Goal: Feedback & Contribution: Leave review/rating

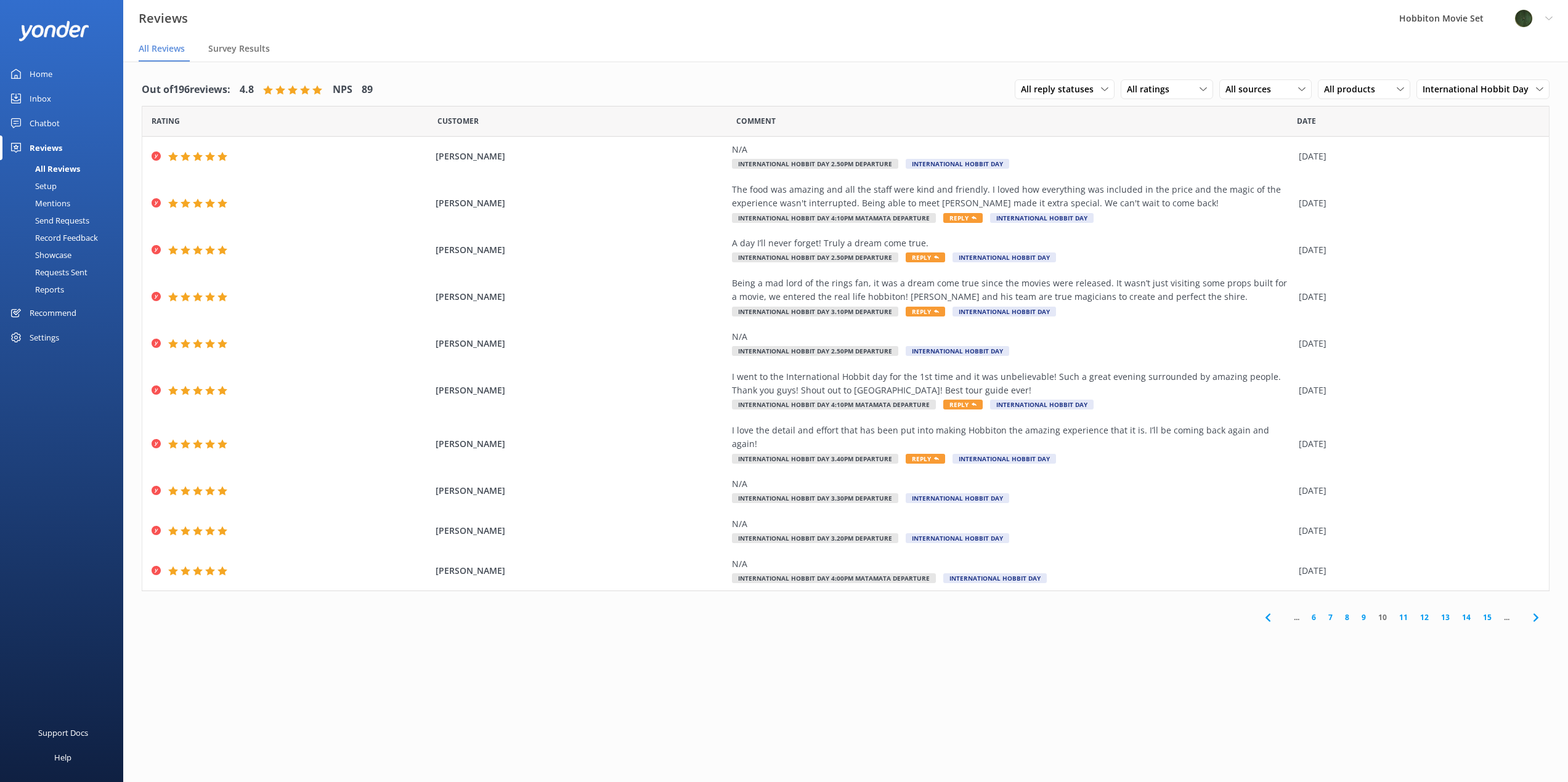
scroll to position [25, 0]
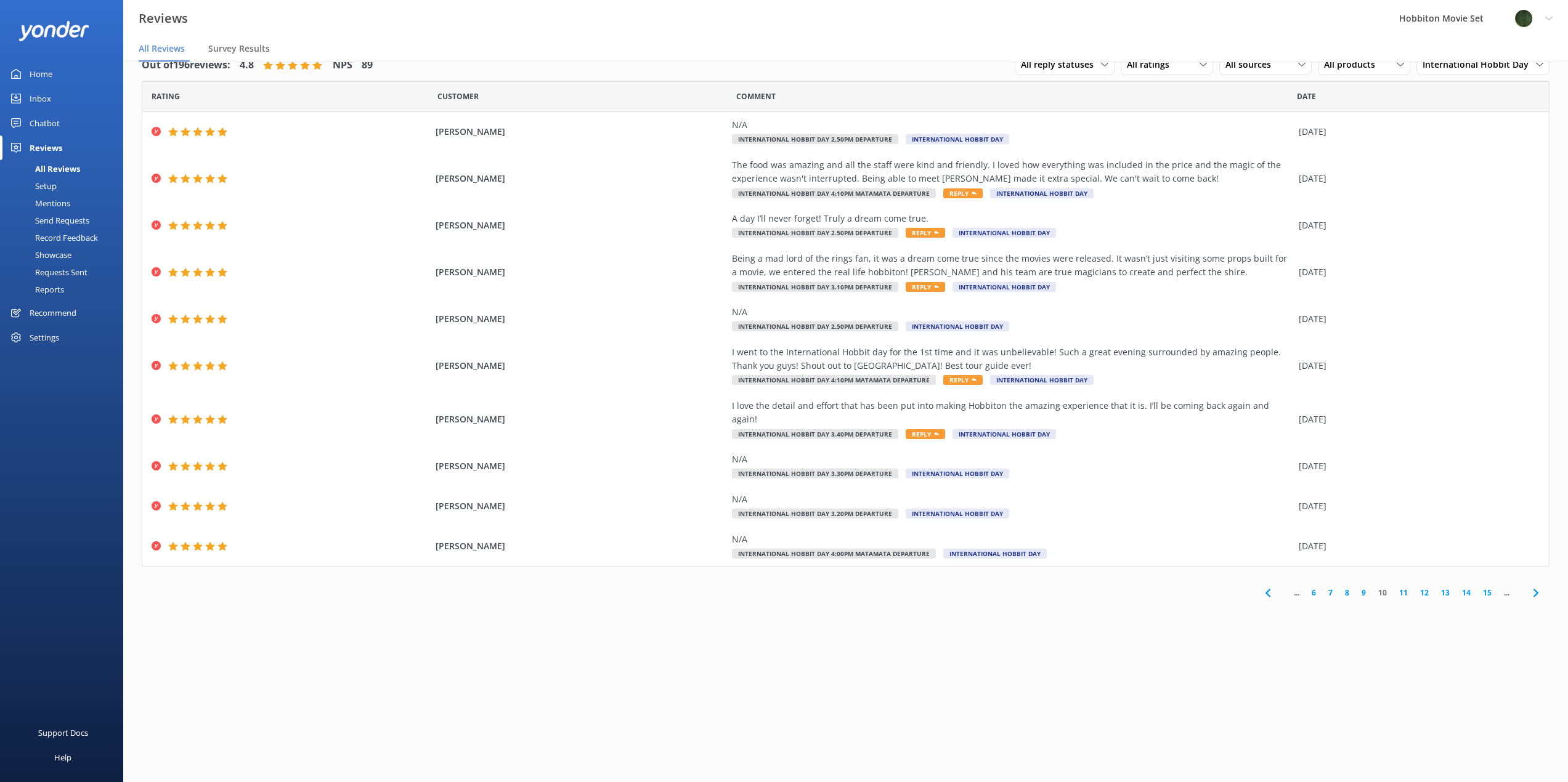
click at [53, 120] on div "Chatbot" at bounding box center [44, 123] width 30 height 25
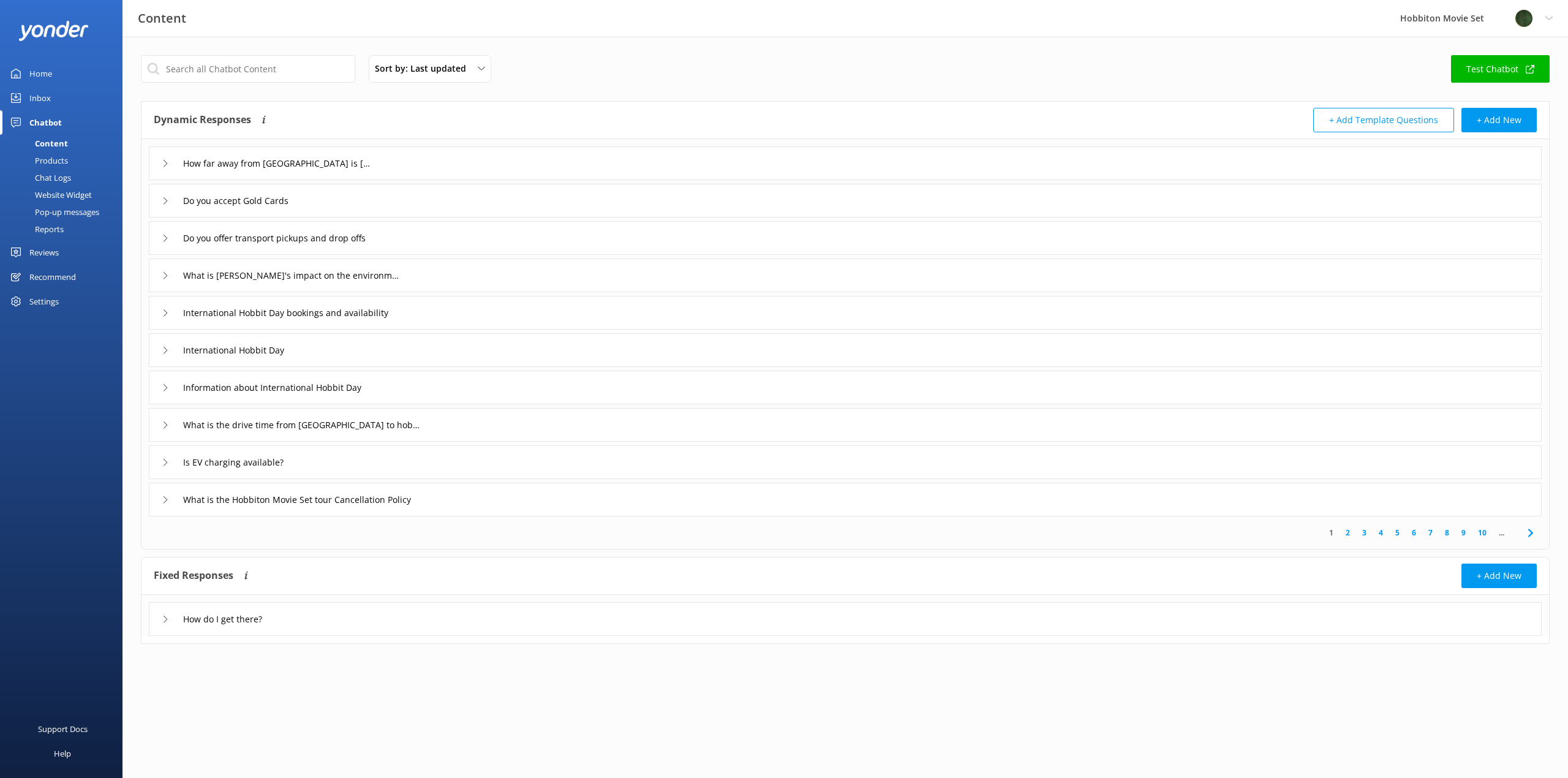
click at [65, 181] on div "Chat Logs" at bounding box center [39, 177] width 64 height 17
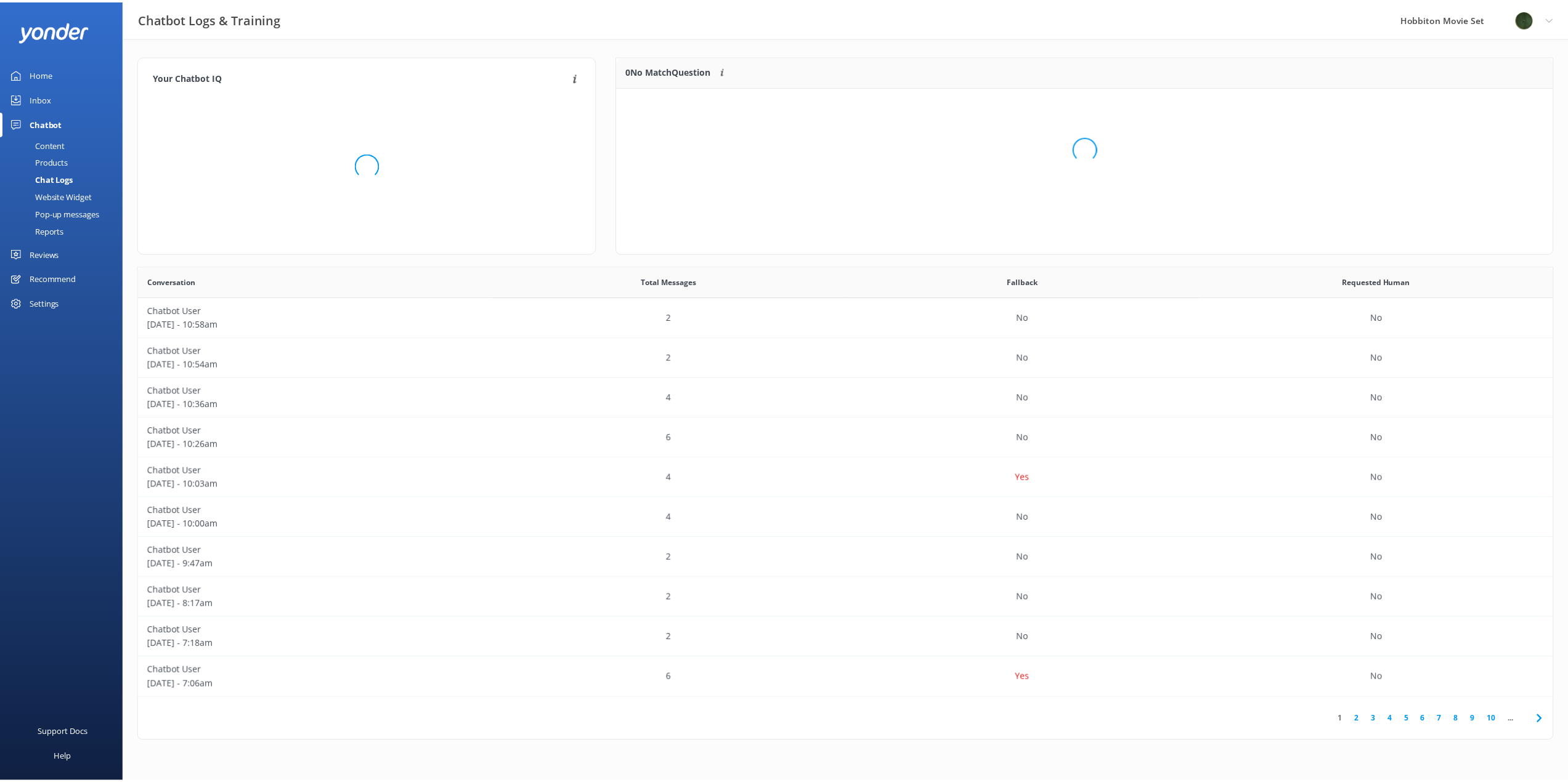
scroll to position [145, 932]
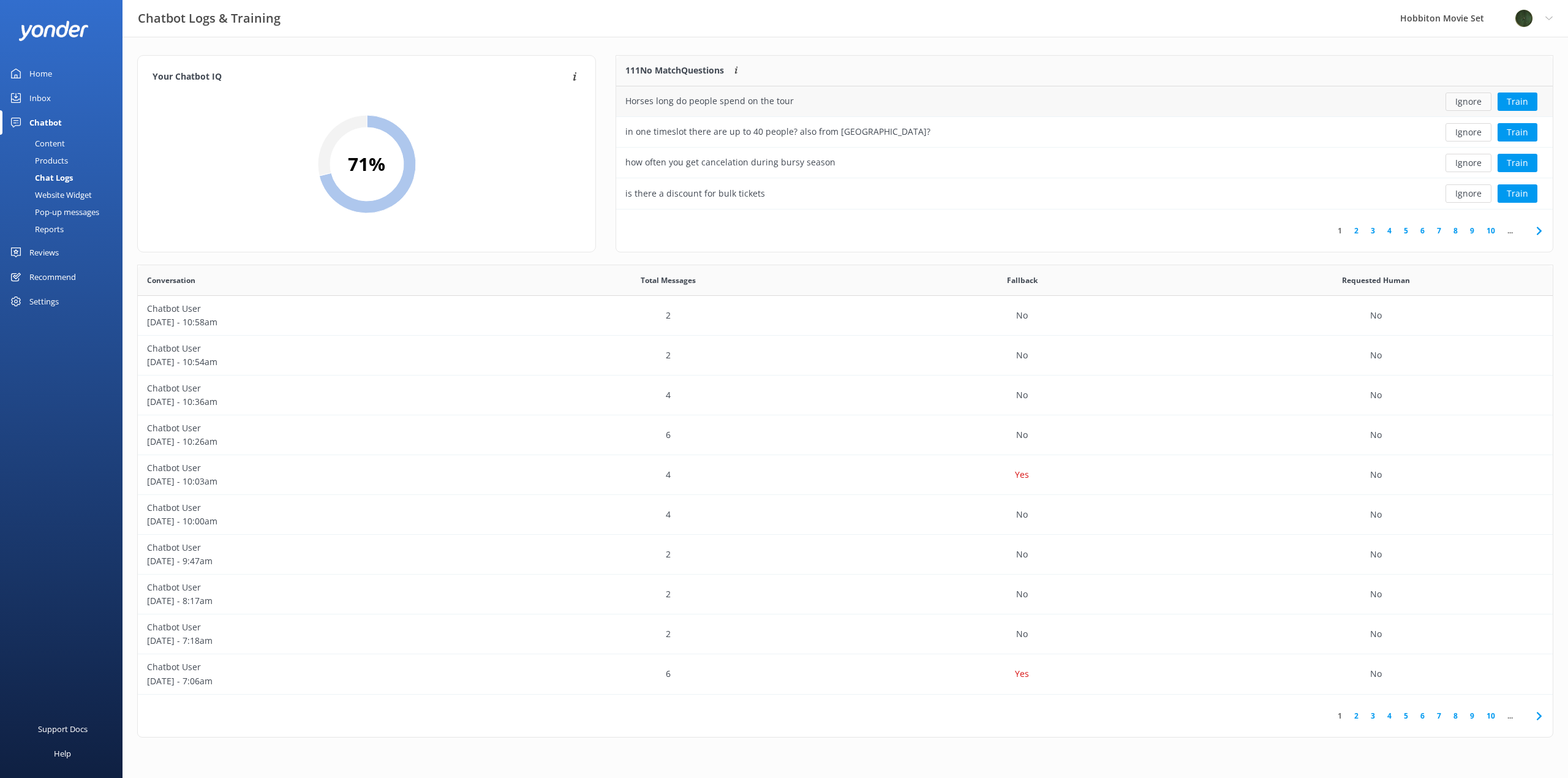
click at [1469, 108] on button "Ignore" at bounding box center [1468, 101] width 46 height 18
click at [1469, 104] on button "Ignore" at bounding box center [1468, 101] width 46 height 18
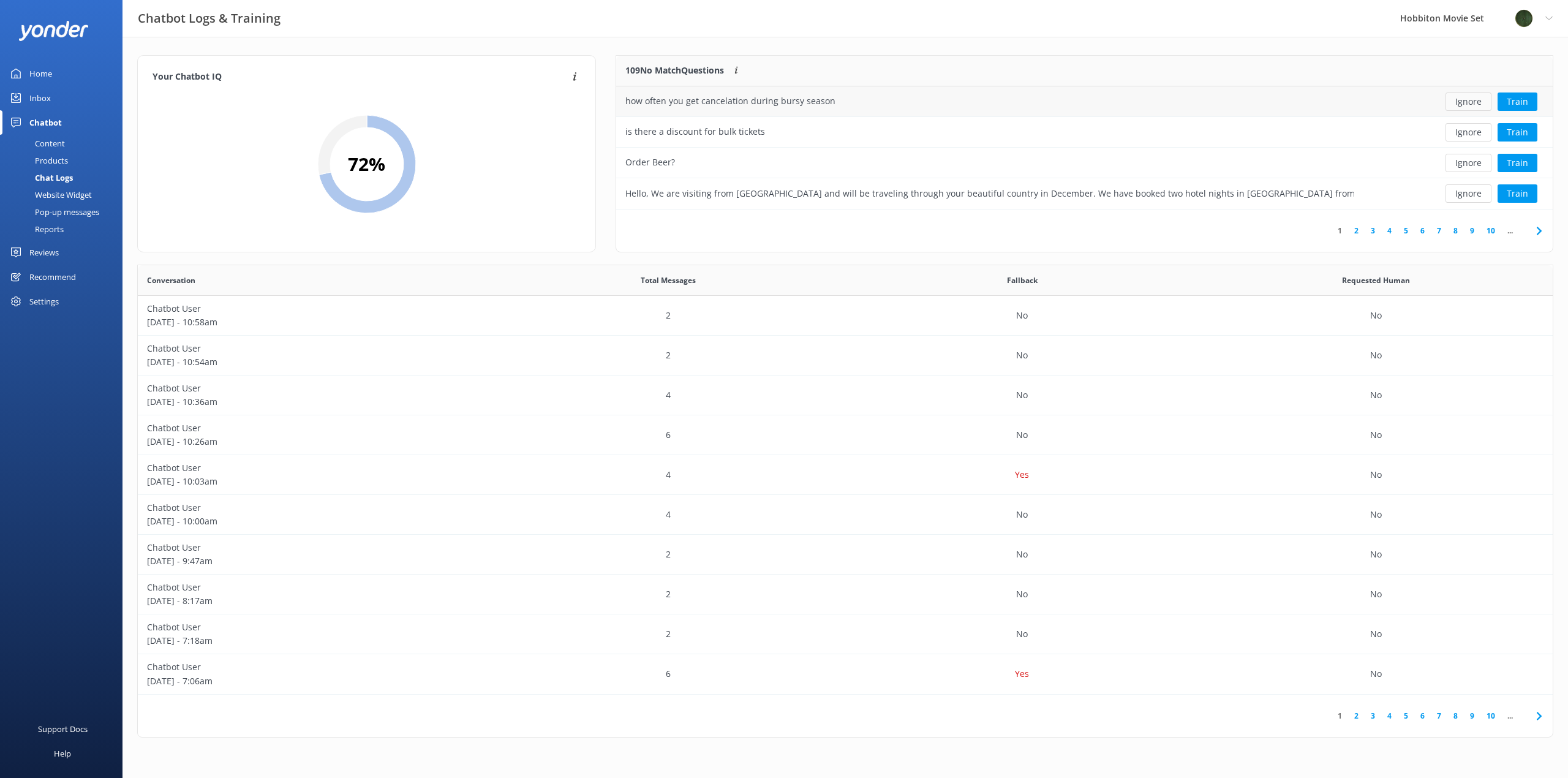
click at [1469, 103] on button "Ignore" at bounding box center [1468, 101] width 46 height 18
click at [1469, 102] on button "Ignore" at bounding box center [1468, 101] width 46 height 18
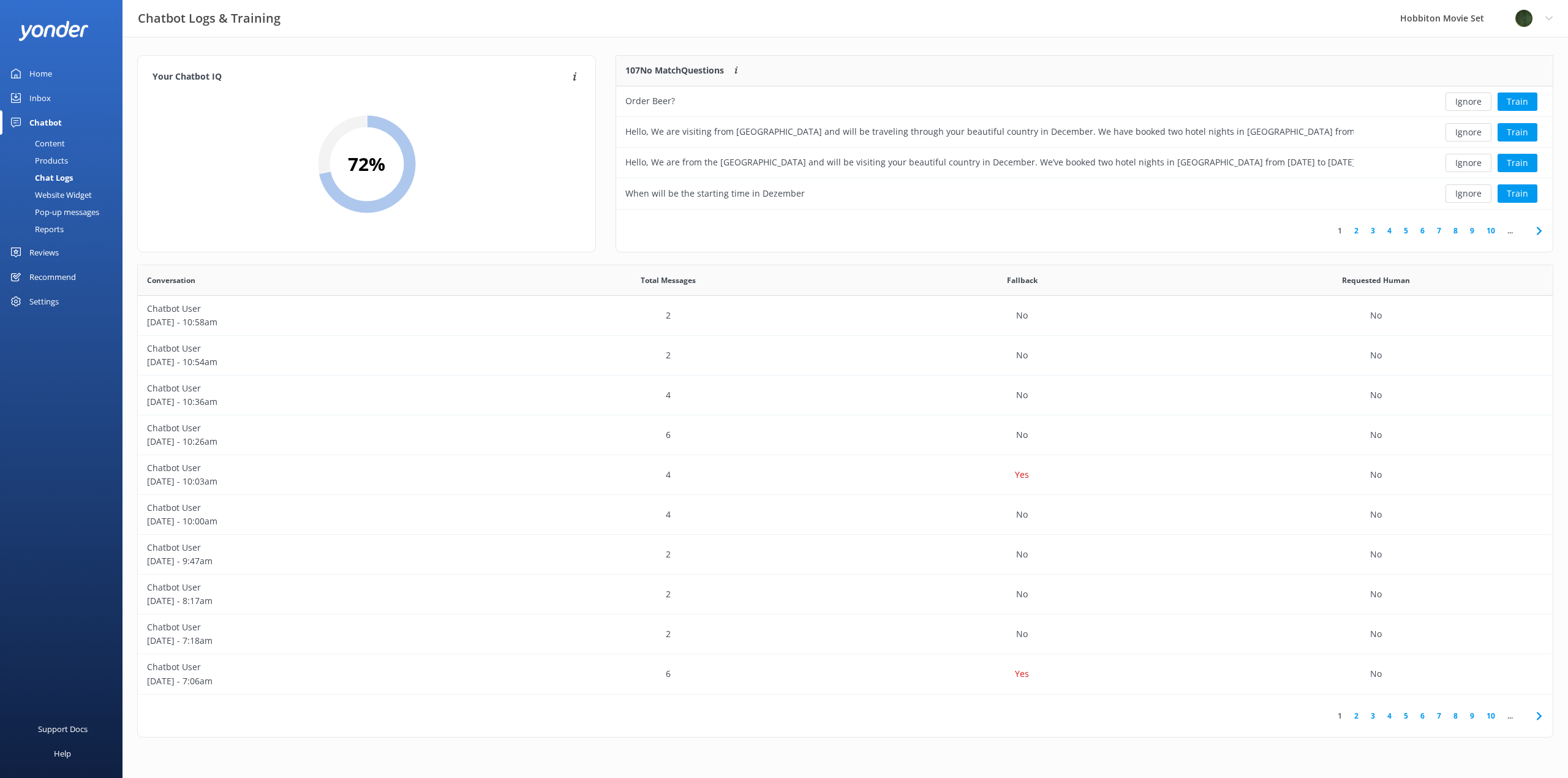
click at [1469, 103] on button "Ignore" at bounding box center [1468, 101] width 46 height 18
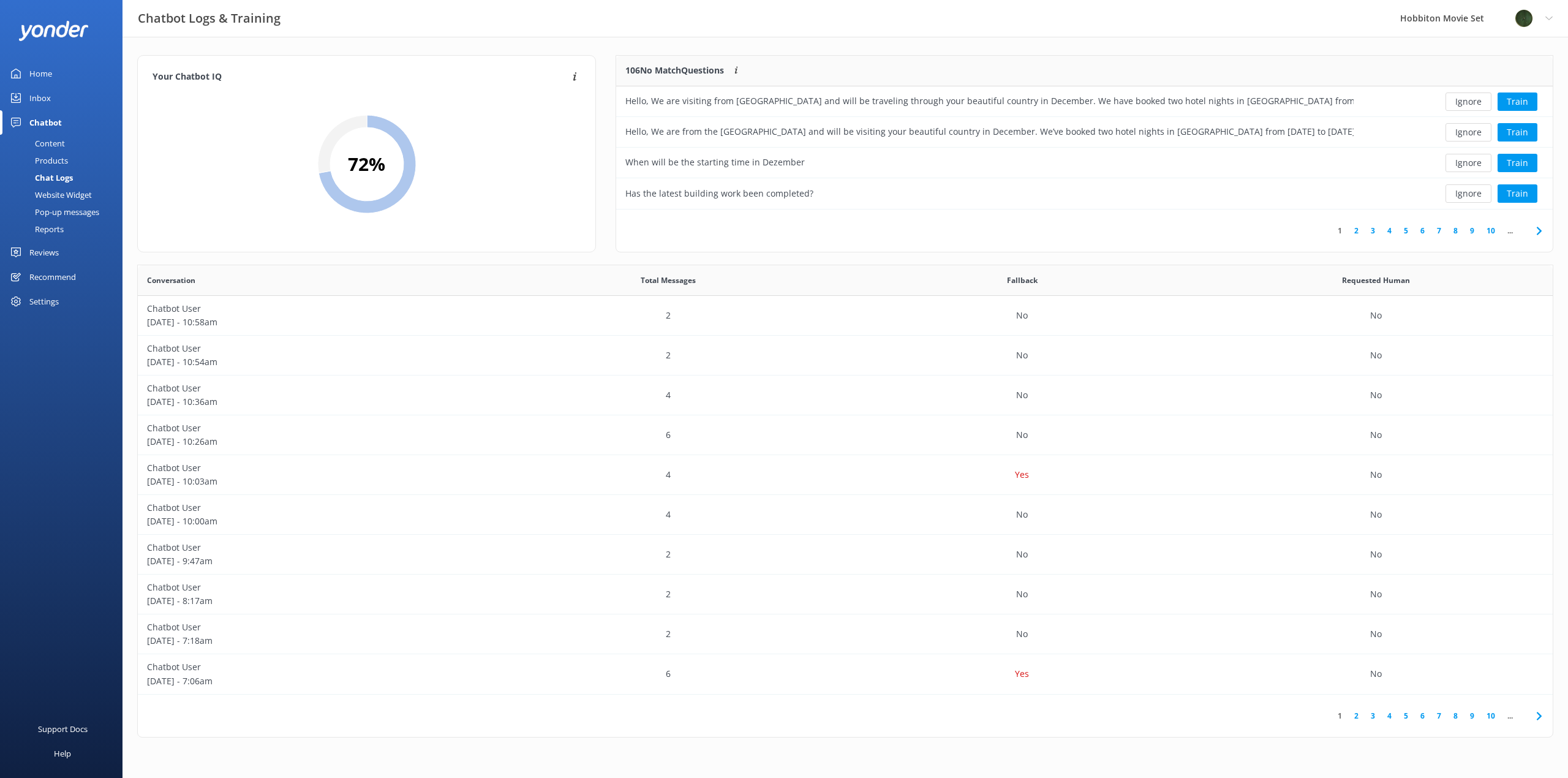
click at [1469, 103] on button "Ignore" at bounding box center [1468, 101] width 46 height 18
click at [1336, 101] on div "Hello, We are from the [GEOGRAPHIC_DATA] and will be visiting your beautiful co…" at bounding box center [989, 101] width 728 height 13
click at [1532, 104] on button "Train" at bounding box center [1517, 101] width 40 height 18
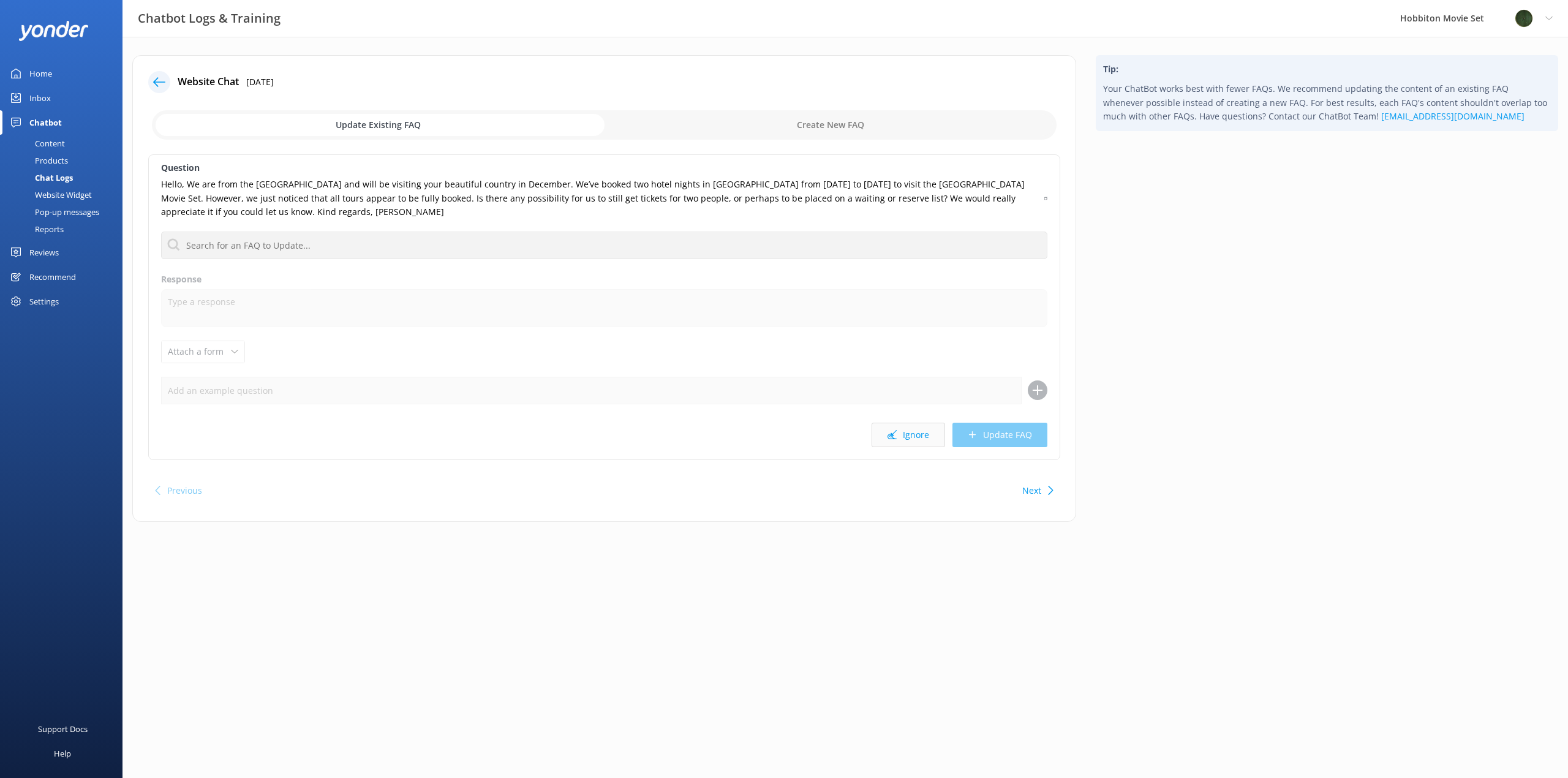
click at [928, 438] on button "Ignore" at bounding box center [908, 435] width 73 height 25
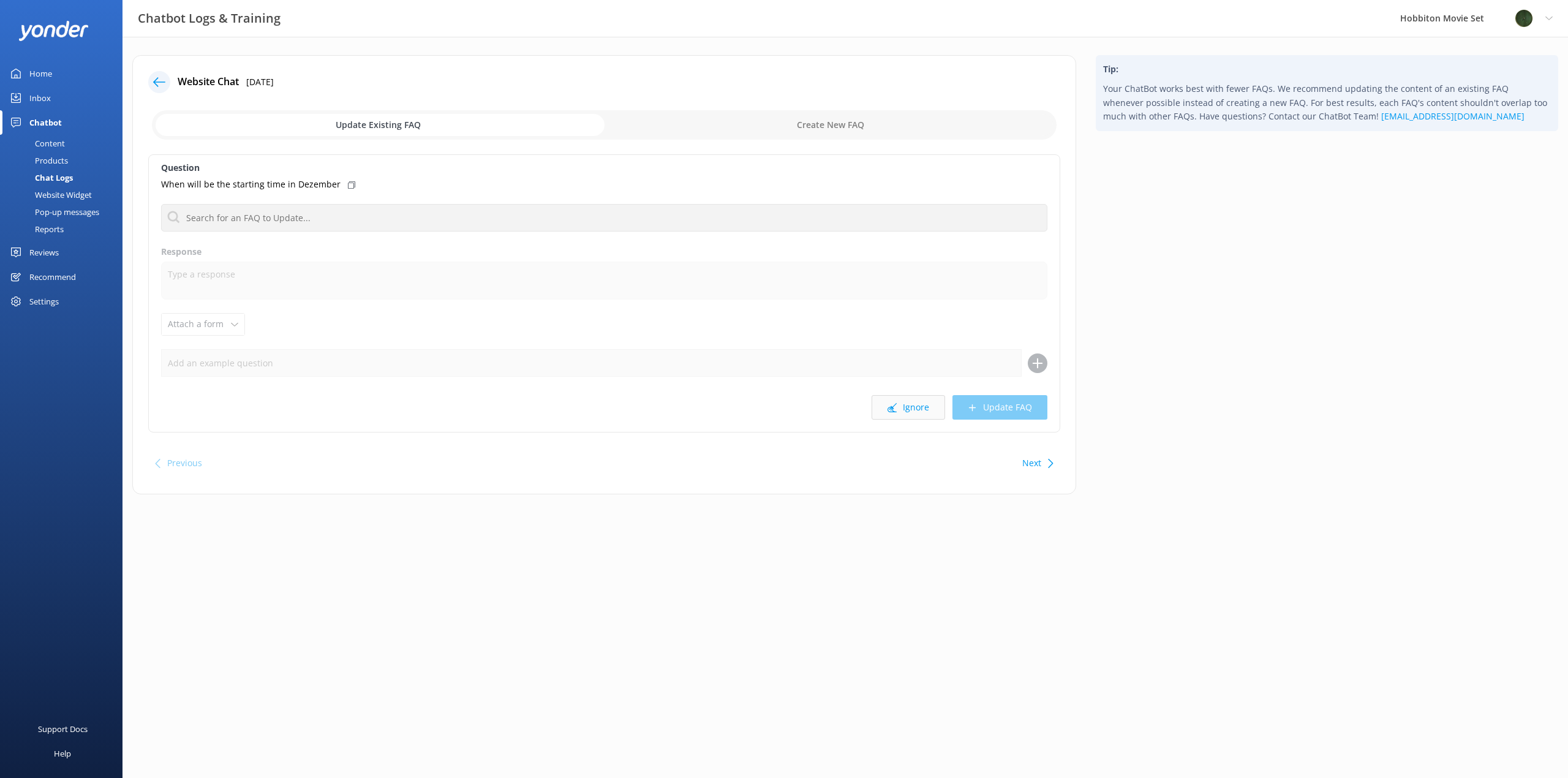
click at [933, 400] on button "Ignore" at bounding box center [908, 407] width 73 height 25
click at [909, 413] on button "Ignore" at bounding box center [908, 407] width 73 height 25
click at [900, 411] on button "Ignore" at bounding box center [908, 407] width 73 height 25
click at [900, 411] on button "Ignore" at bounding box center [908, 407] width 73 height 25
click at [901, 411] on button "Ignore" at bounding box center [908, 407] width 73 height 25
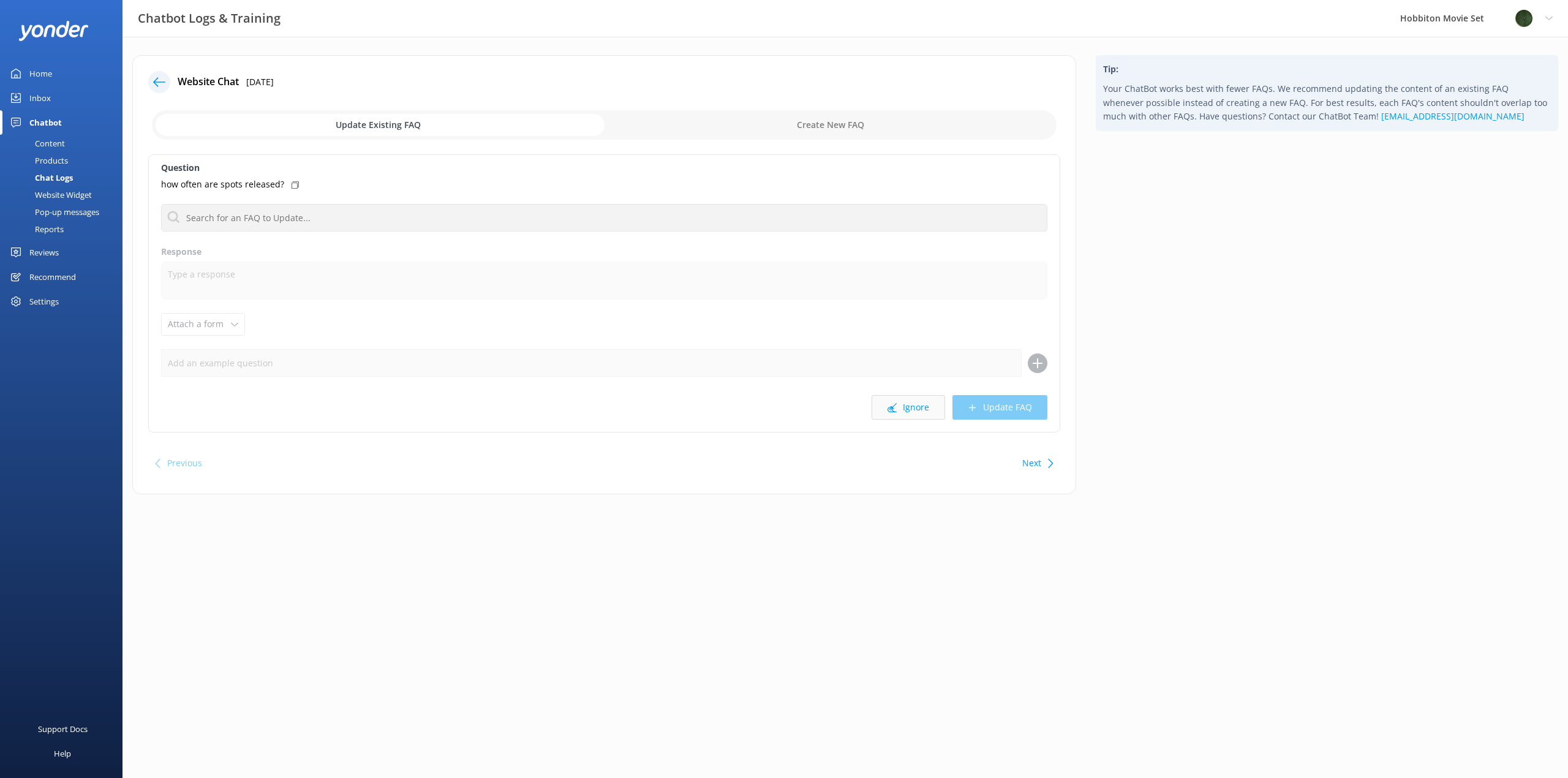
click at [896, 409] on icon at bounding box center [892, 408] width 9 height 9
click at [901, 408] on button "Ignore" at bounding box center [908, 407] width 73 height 25
click at [918, 408] on button "Ignore" at bounding box center [908, 407] width 73 height 25
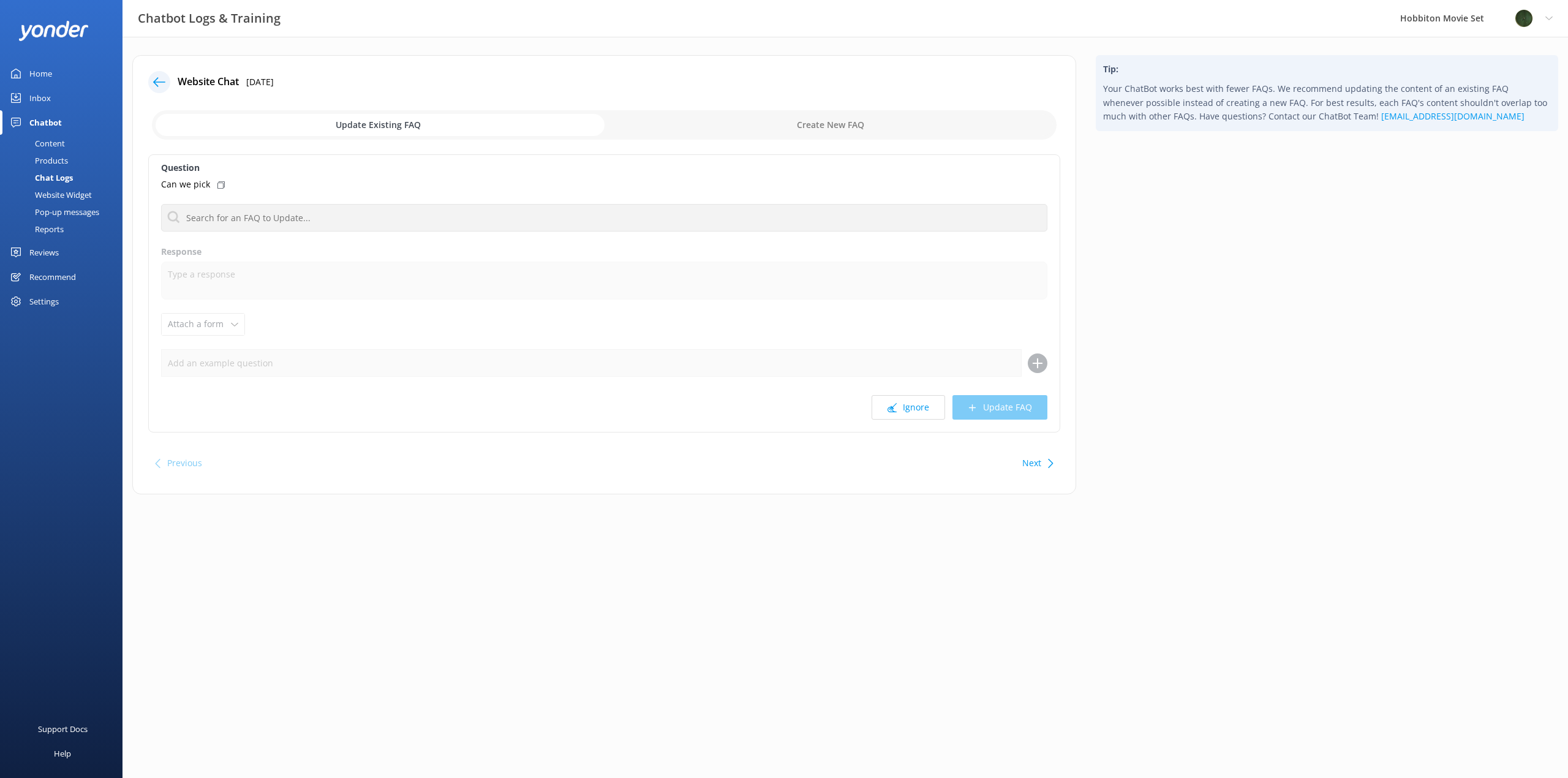
click at [918, 408] on button "Ignore" at bounding box center [908, 407] width 73 height 25
click at [912, 409] on button "Ignore" at bounding box center [908, 407] width 73 height 25
click at [913, 409] on button "Ignore" at bounding box center [908, 407] width 73 height 25
click at [916, 409] on button "Ignore" at bounding box center [908, 407] width 73 height 25
click at [916, 409] on button "Ignore" at bounding box center [908, 407] width 73 height 25
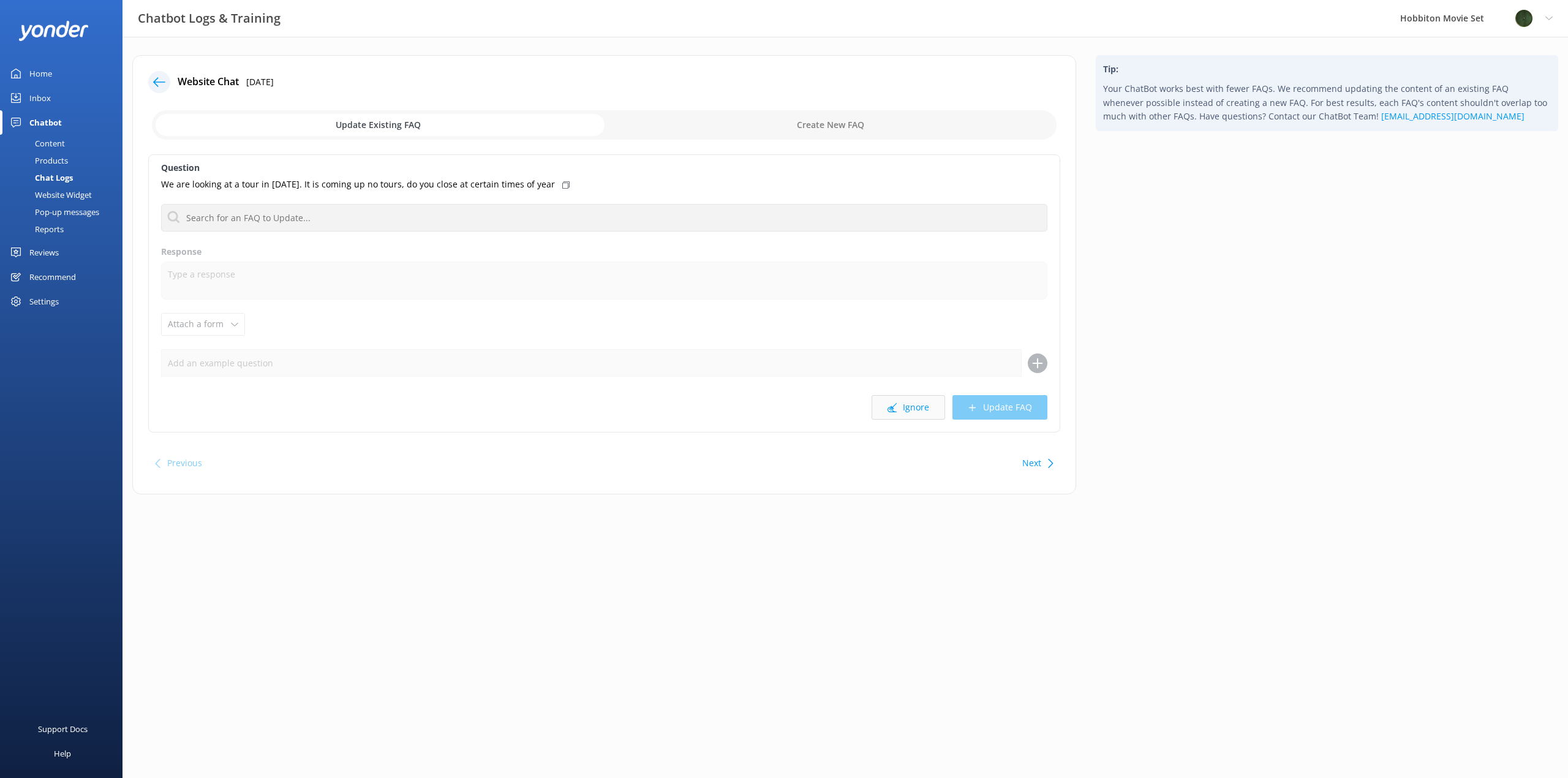
click at [917, 409] on button "Ignore" at bounding box center [908, 407] width 73 height 25
click at [919, 409] on button "Ignore" at bounding box center [908, 407] width 73 height 25
click at [920, 409] on button "Ignore" at bounding box center [908, 407] width 73 height 25
click at [921, 410] on button "Ignore" at bounding box center [908, 407] width 73 height 25
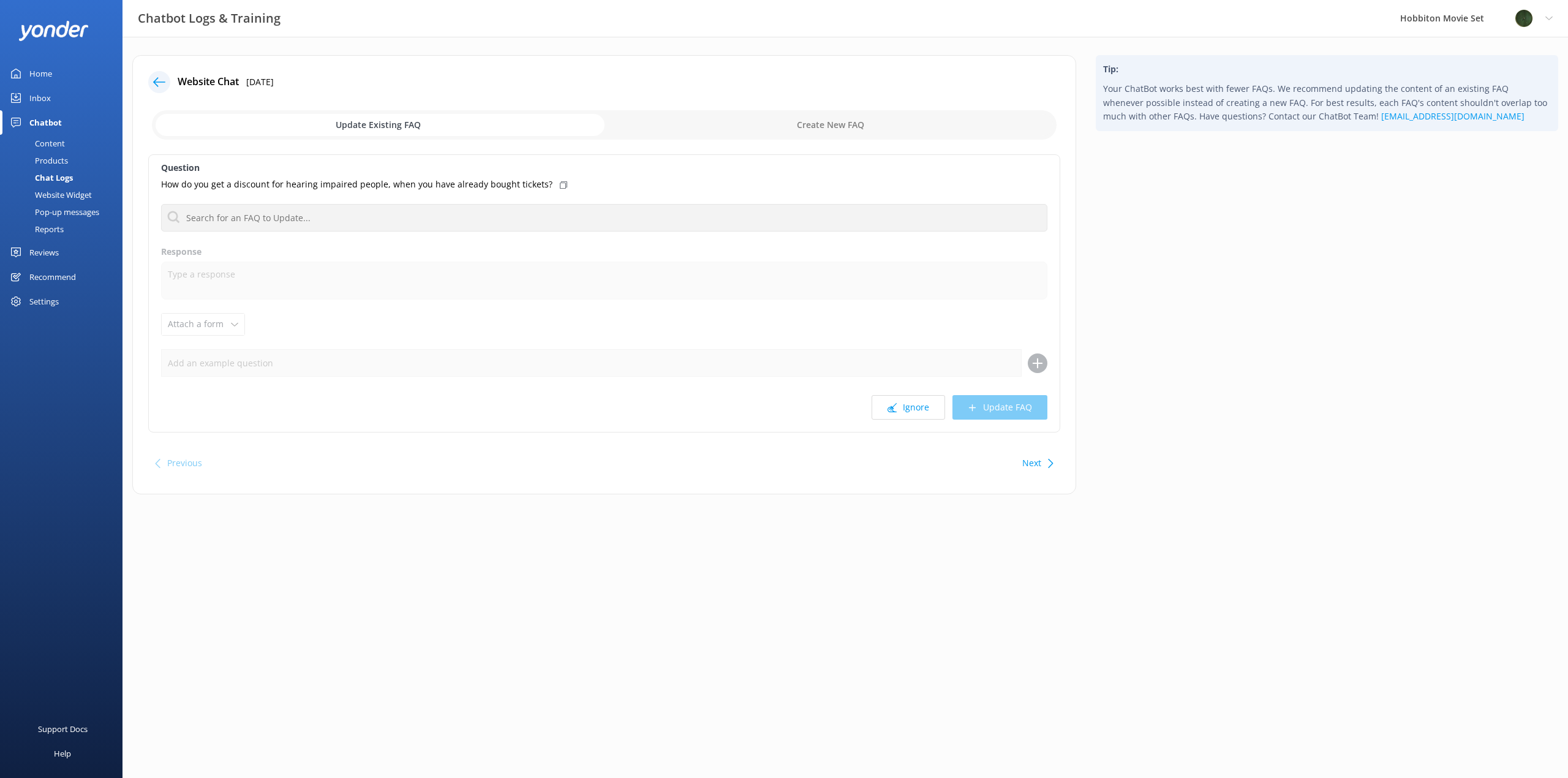
click at [921, 410] on button "Ignore" at bounding box center [908, 407] width 73 height 25
click at [46, 248] on div "Reviews" at bounding box center [44, 252] width 29 height 25
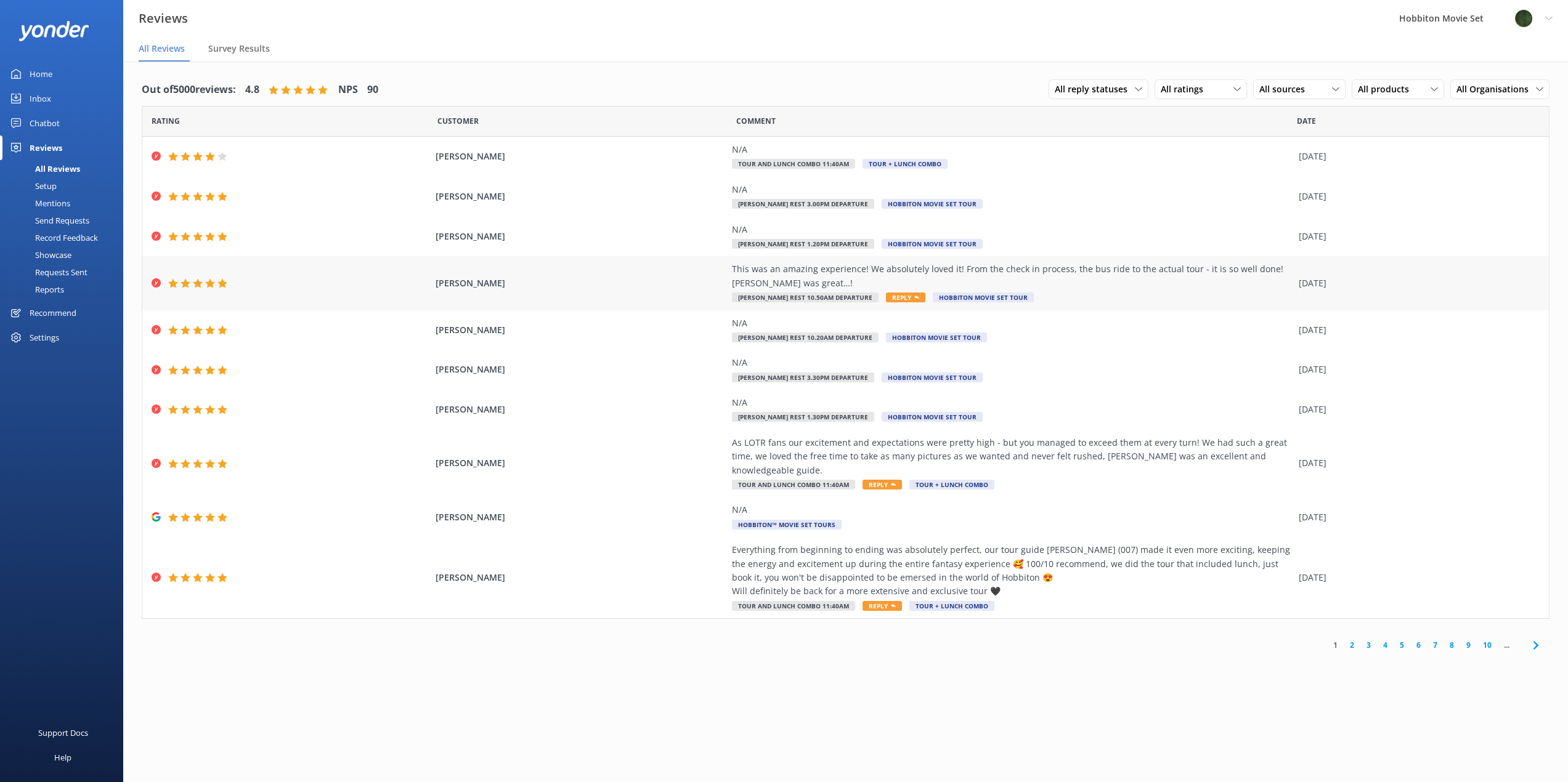
scroll to position [25, 0]
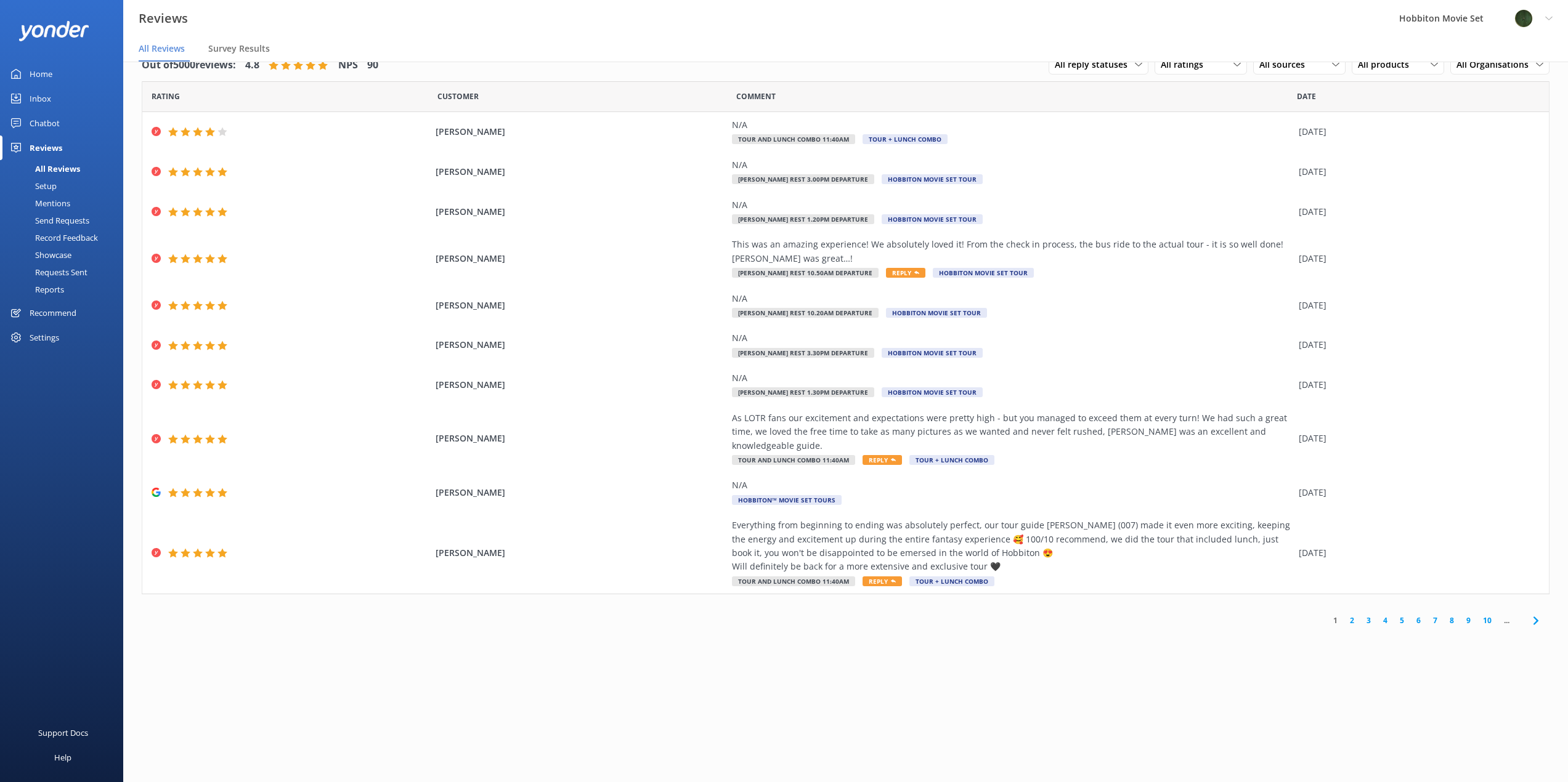
click at [56, 204] on div "Mentions" at bounding box center [39, 203] width 63 height 17
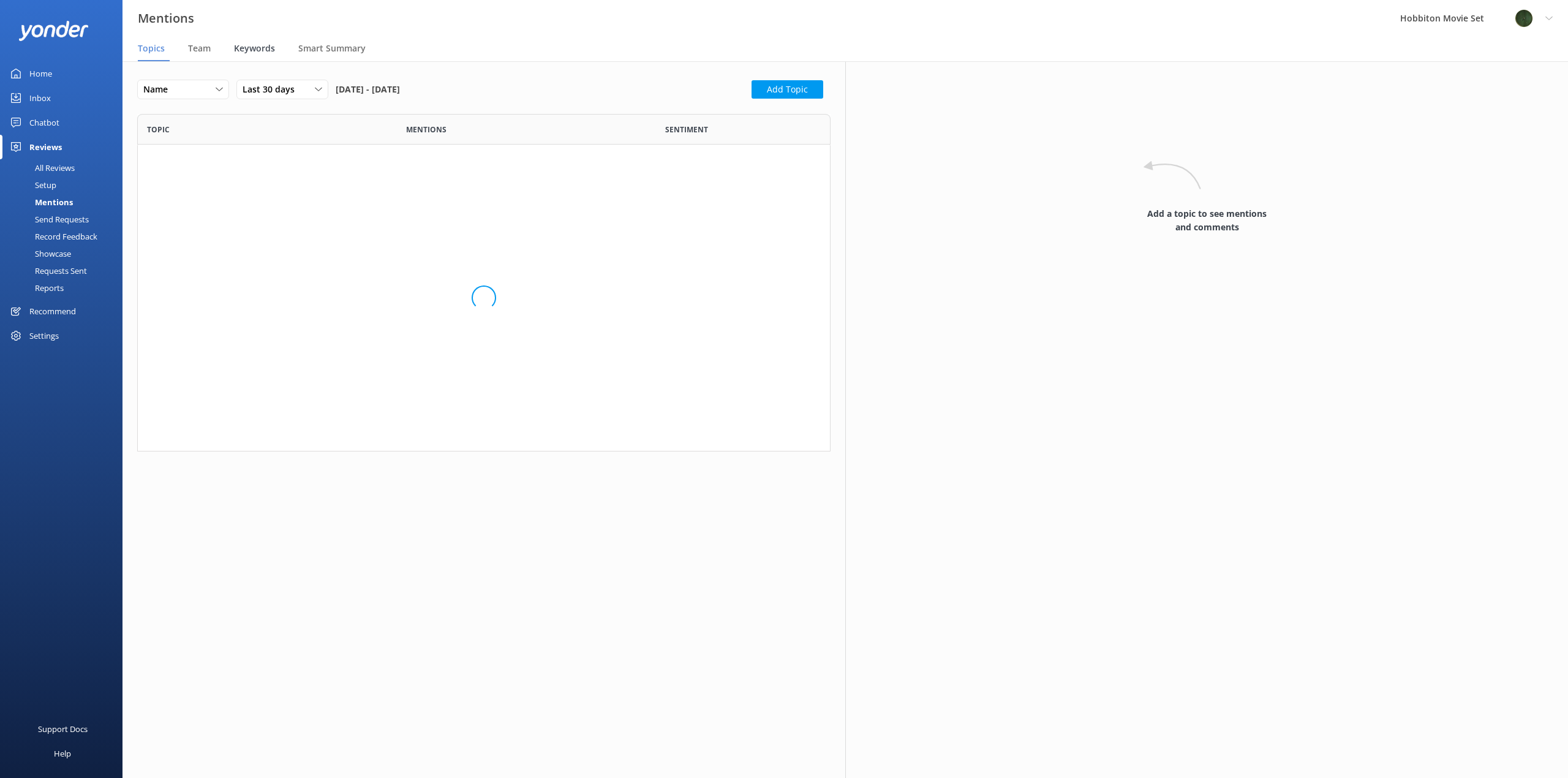
scroll to position [512, 684]
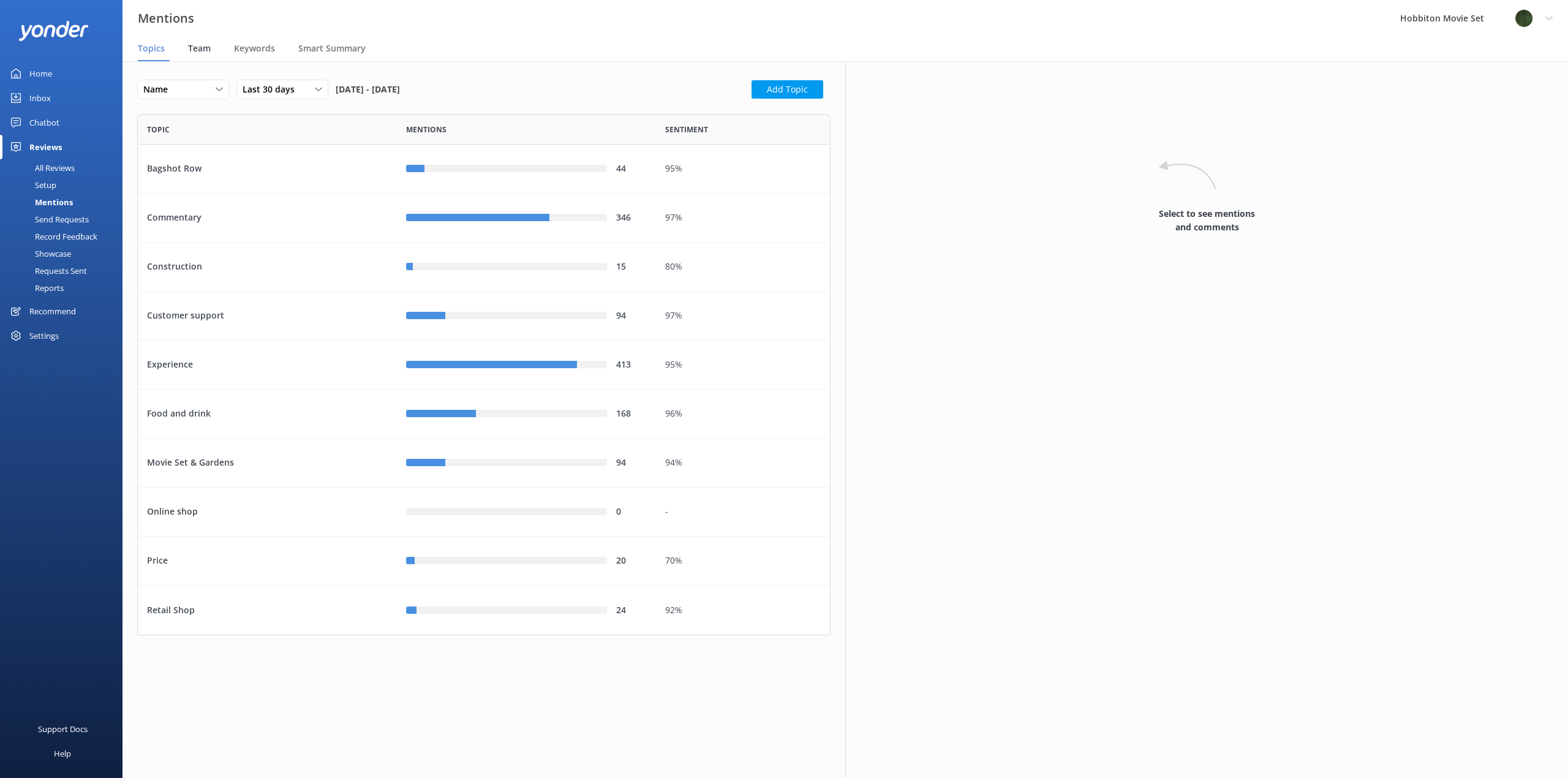
click at [201, 49] on span "Team" at bounding box center [199, 48] width 23 height 12
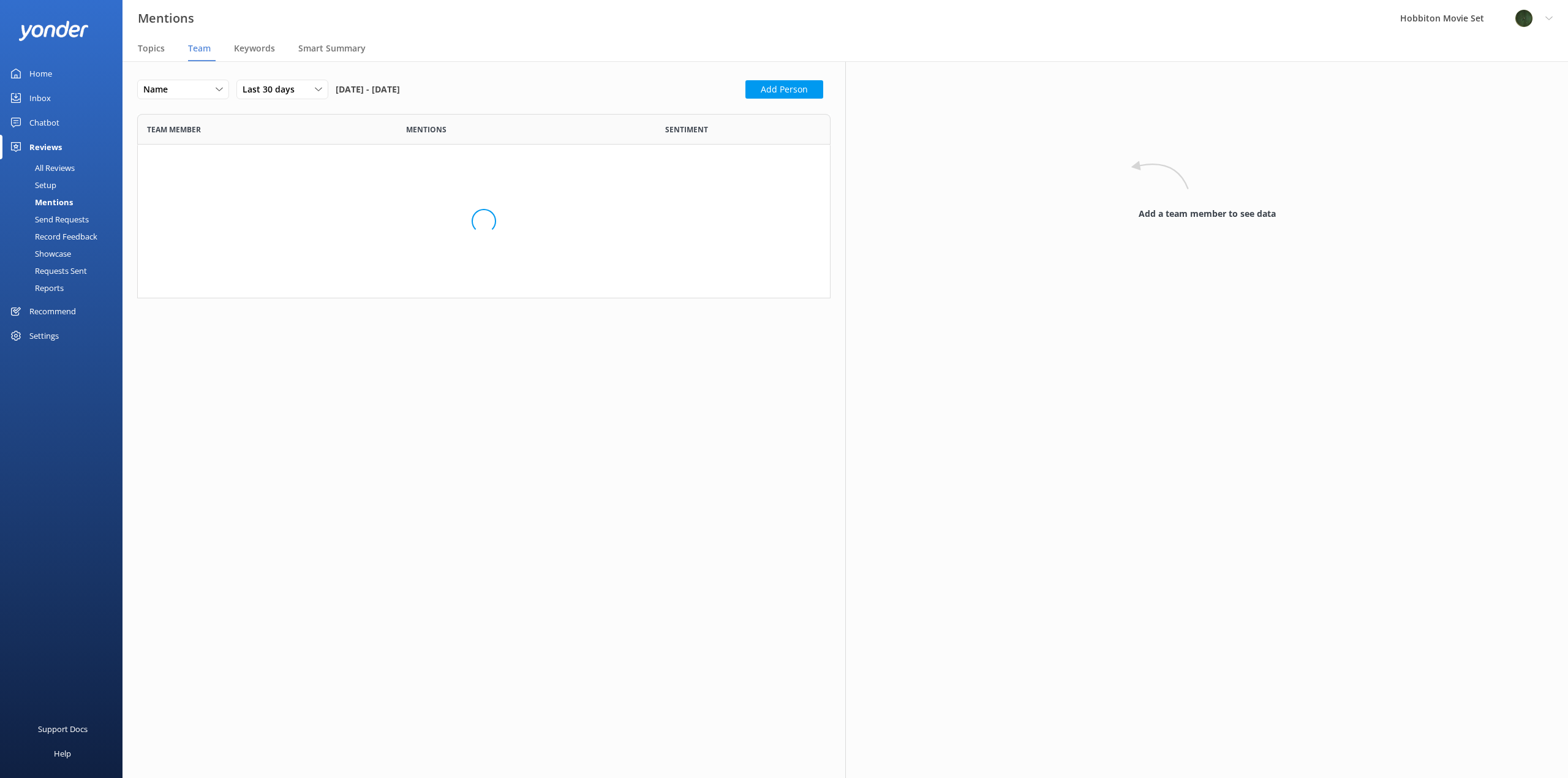
scroll to position [175, 684]
click at [146, 51] on span "Topics" at bounding box center [151, 48] width 27 height 12
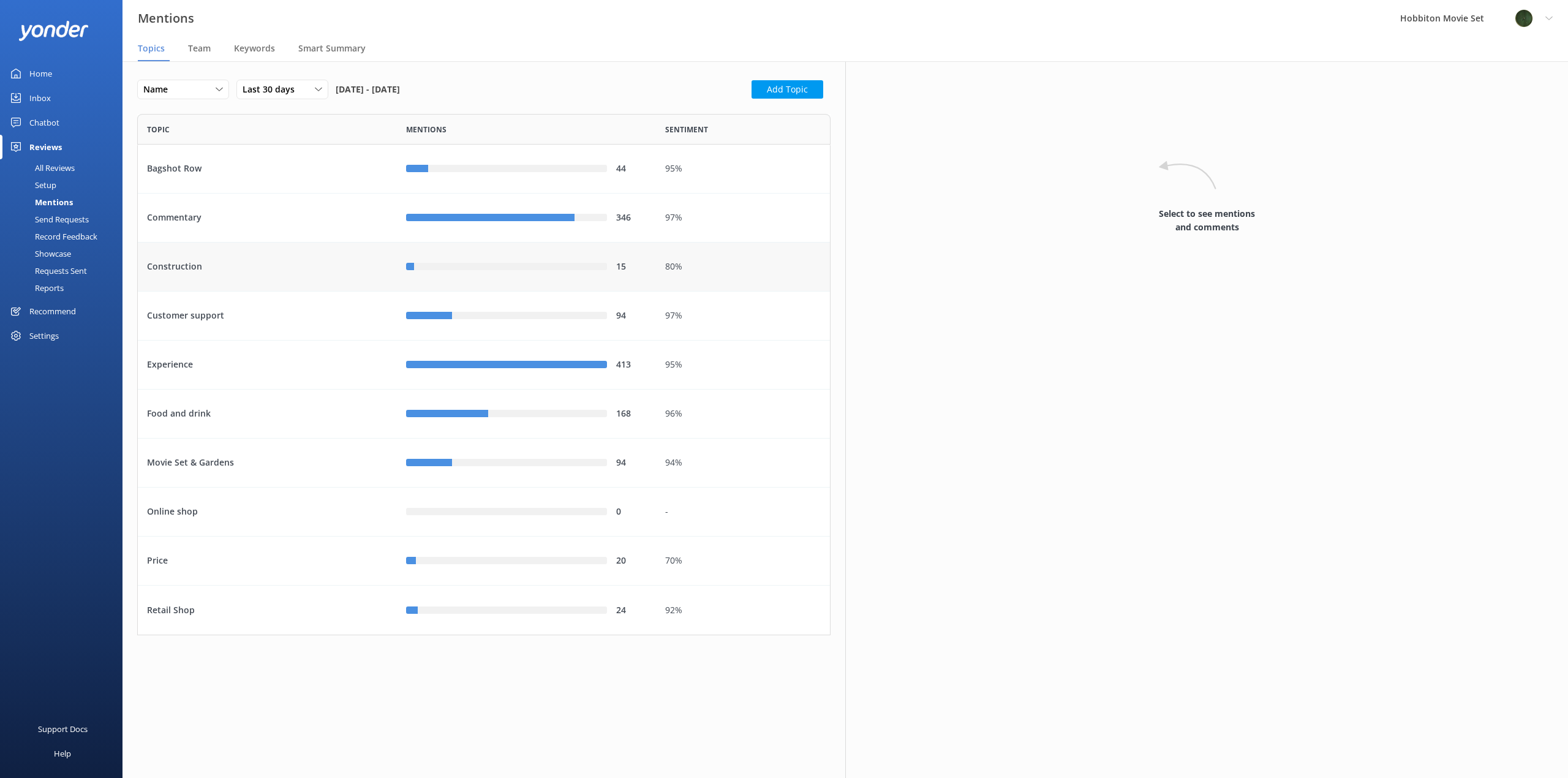
click at [281, 273] on div "Construction" at bounding box center [267, 267] width 259 height 49
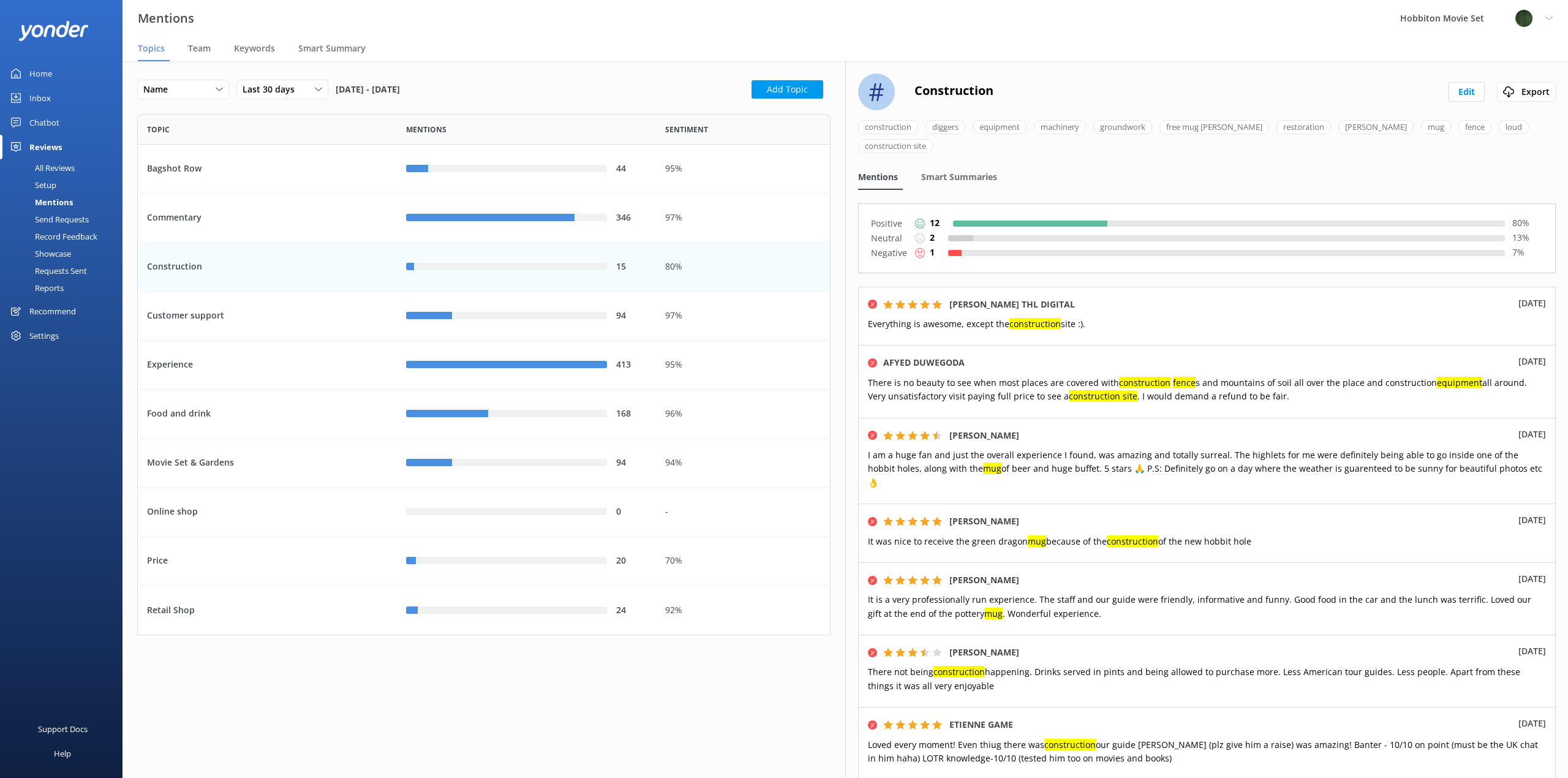
click at [893, 129] on div "construction" at bounding box center [888, 127] width 60 height 14
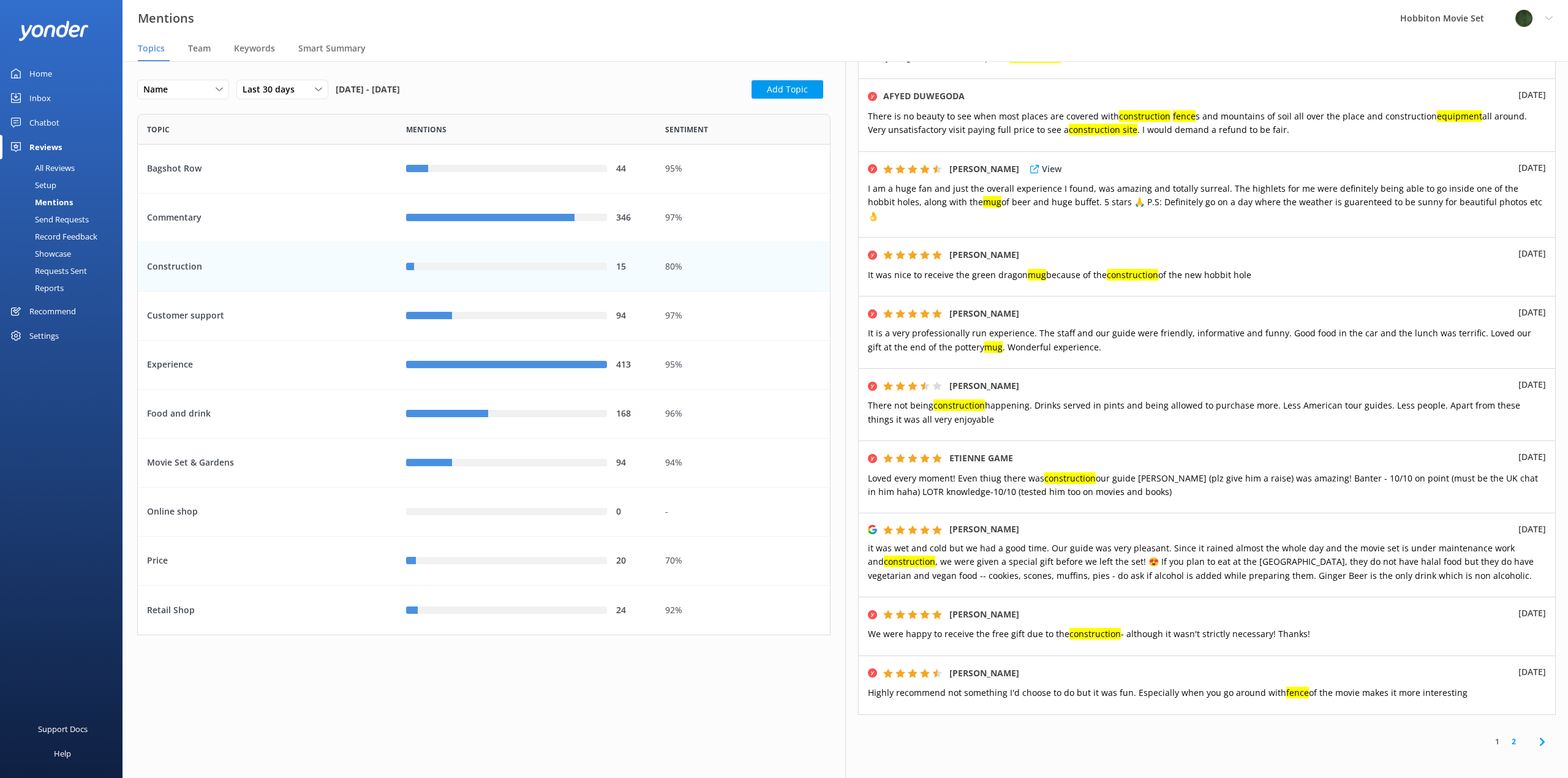
scroll to position [303, 0]
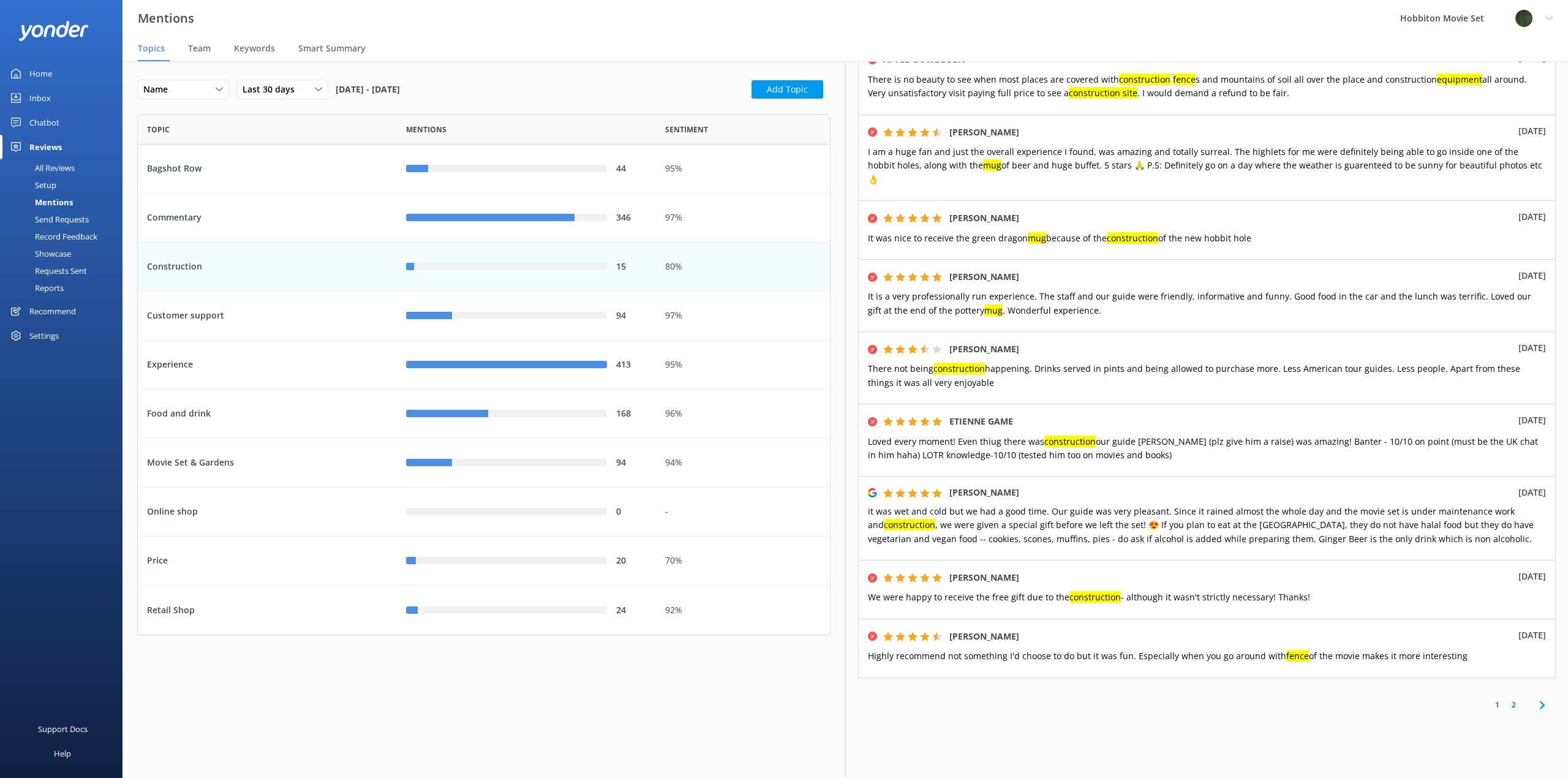
click at [1539, 701] on use at bounding box center [1541, 705] width 5 height 8
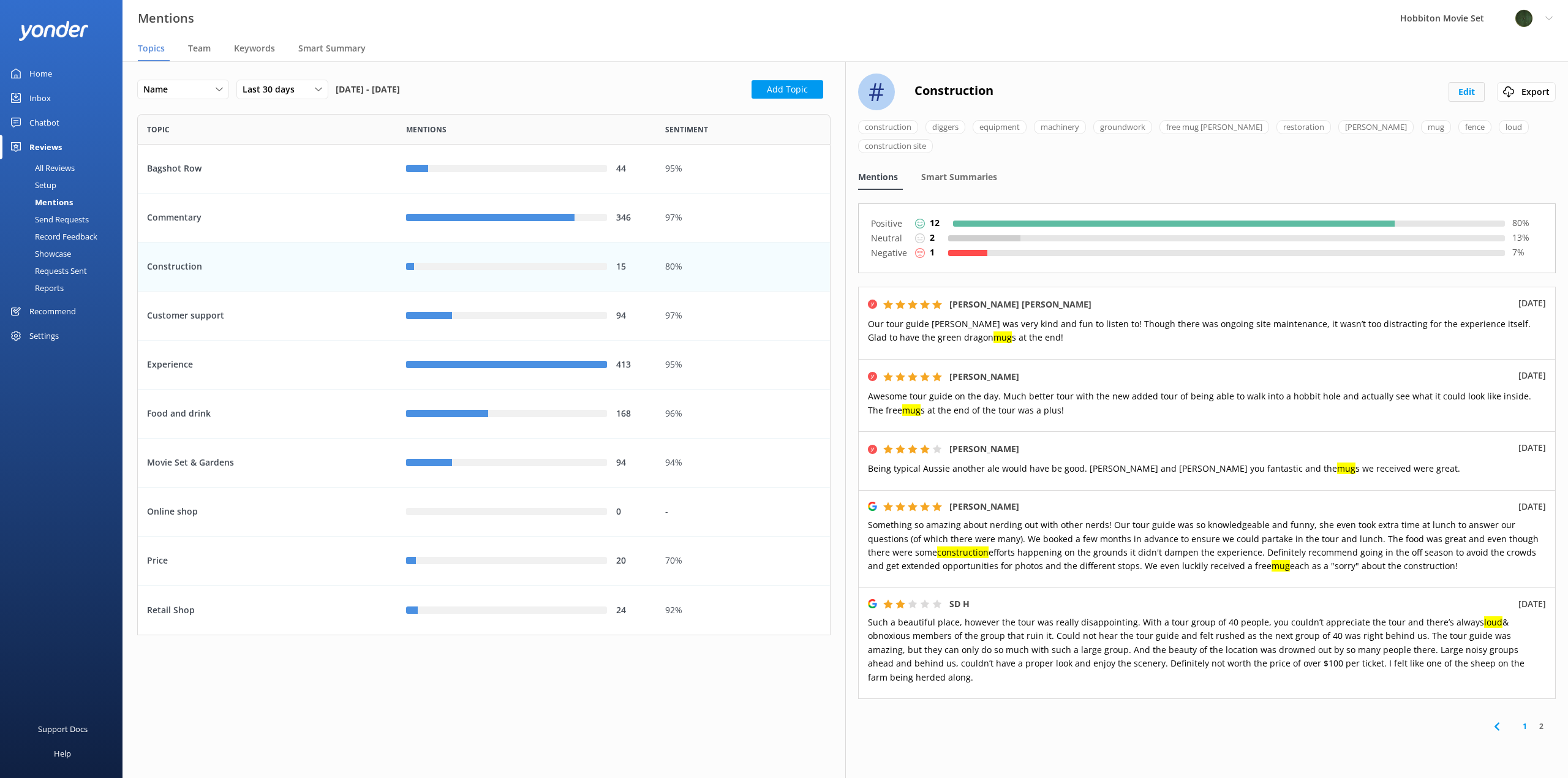
click at [1459, 91] on button "Edit" at bounding box center [1466, 92] width 36 height 20
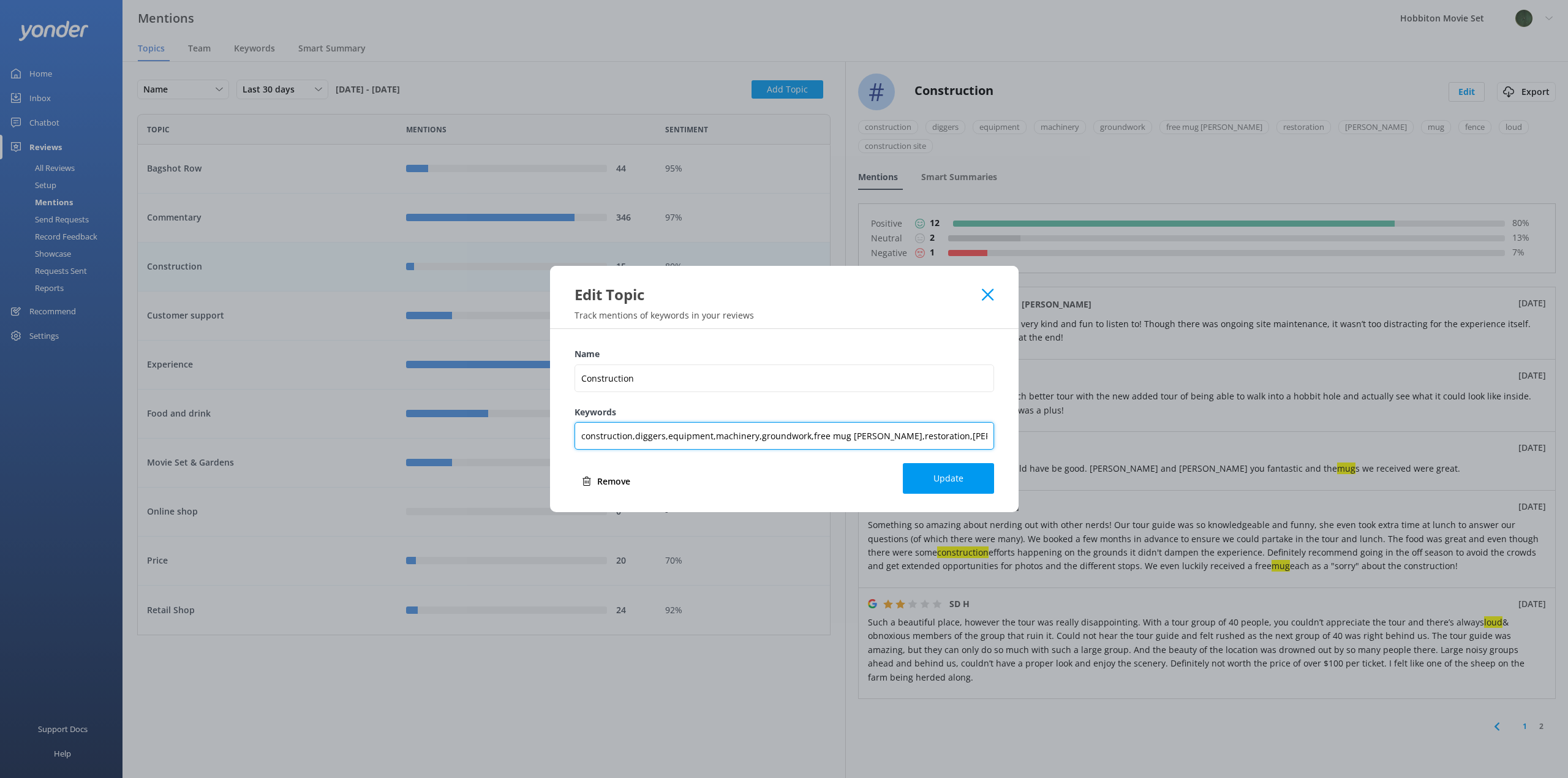
scroll to position [0, 78]
drag, startPoint x: 923, startPoint y: 439, endPoint x: 1028, endPoint y: 439, distance: 105.0
click at [1028, 439] on div "Edit Topic Track mentions of keywords in your reviews Name Construction Keyword…" at bounding box center [784, 389] width 1568 height 778
drag, startPoint x: 992, startPoint y: 435, endPoint x: 999, endPoint y: 436, distance: 7.1
click at [992, 435] on input "construction,diggers,equipment,machinery,groundwork,free mug [PERSON_NAME],rest…" at bounding box center [784, 436] width 420 height 28
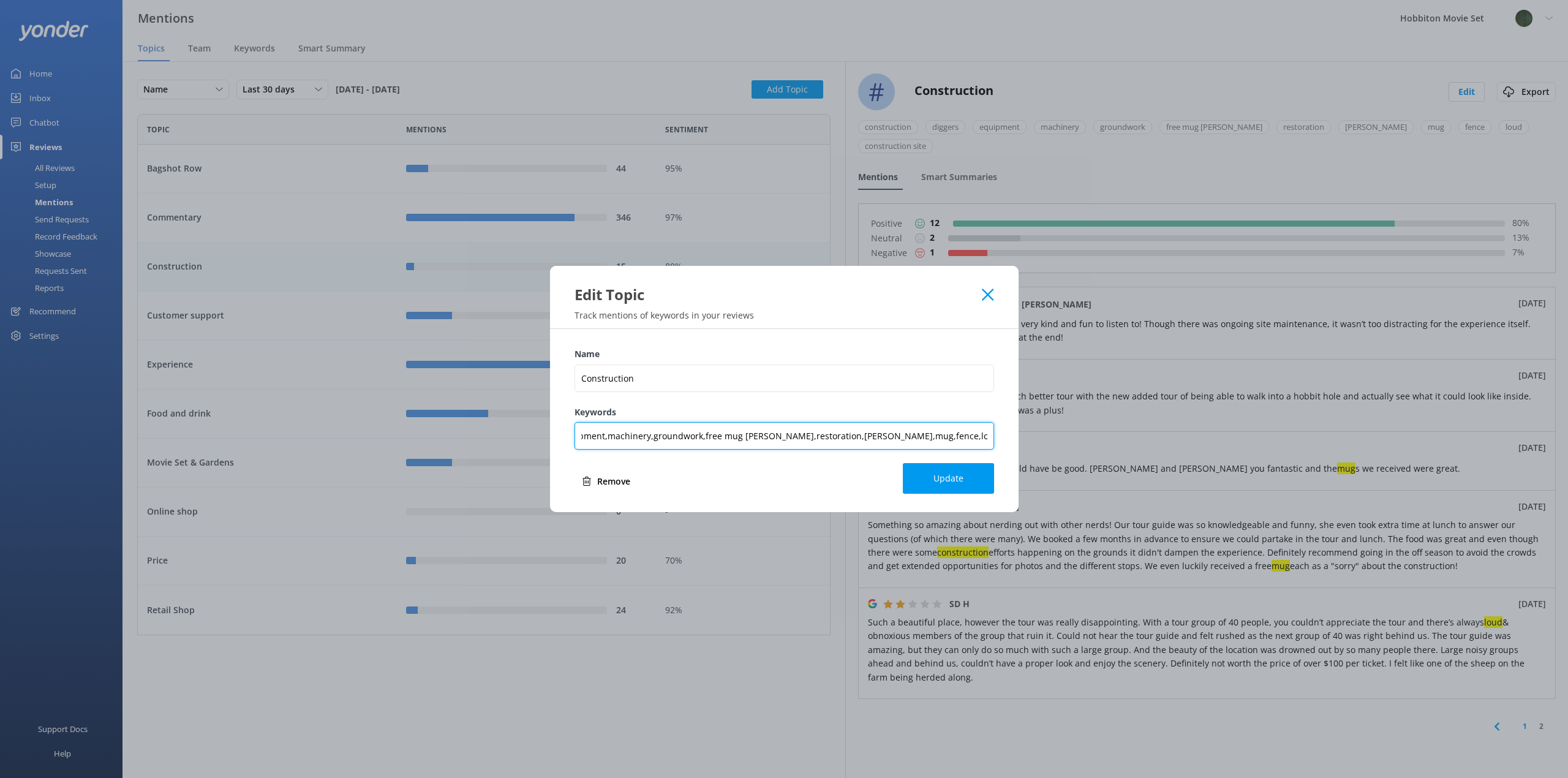
scroll to position [0, 0]
drag, startPoint x: 828, startPoint y: 437, endPoint x: 507, endPoint y: 429, distance: 321.1
click at [507, 429] on div "Edit Topic Track mentions of keywords in your reviews Name Construction Keyword…" at bounding box center [784, 389] width 1568 height 778
click at [801, 435] on input "construction,diggers,equipment,machinery,groundwork,free mug [PERSON_NAME],rest…" at bounding box center [784, 436] width 420 height 28
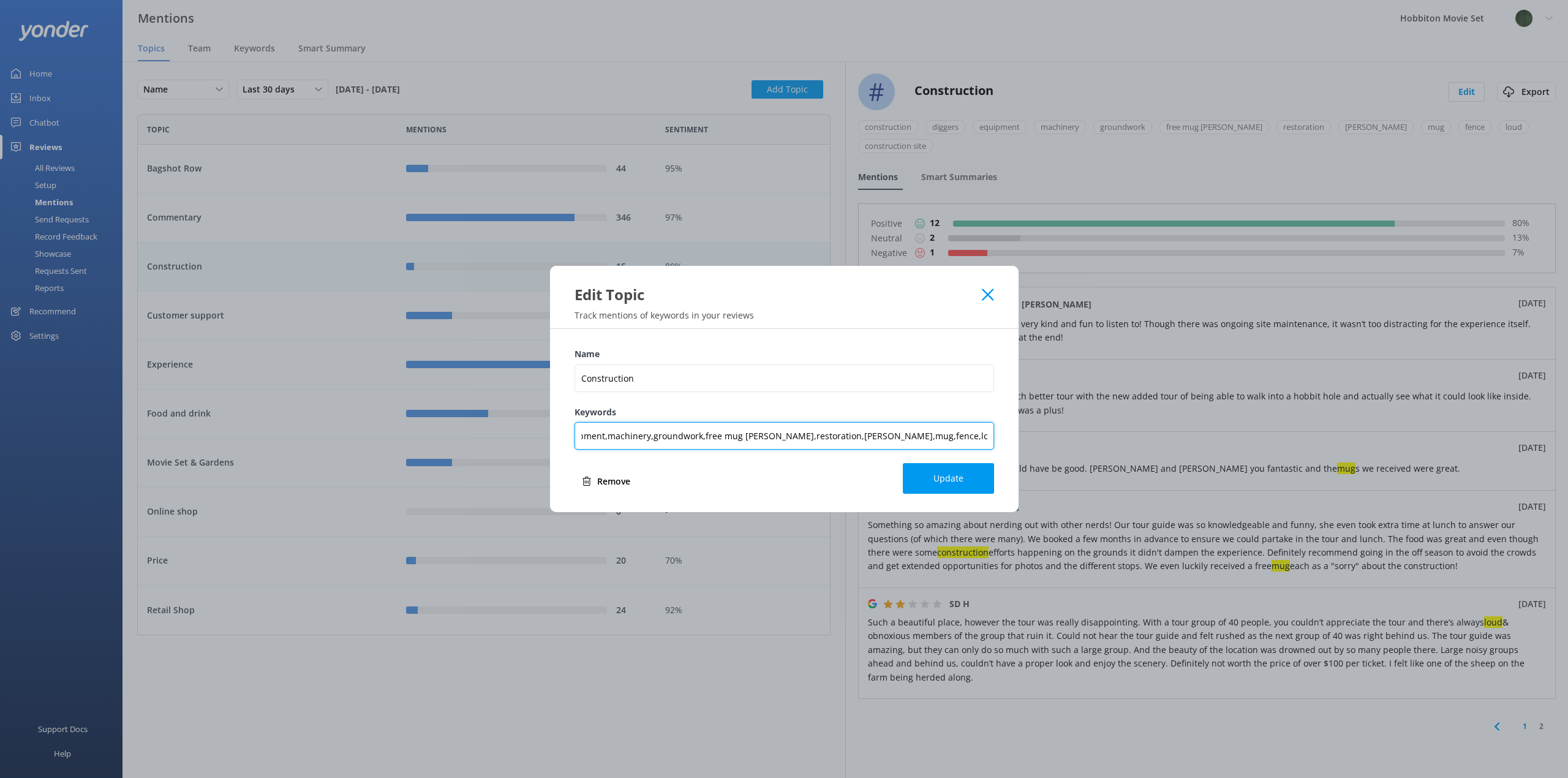
drag, startPoint x: 877, startPoint y: 438, endPoint x: 1138, endPoint y: 441, distance: 261.0
click at [1138, 441] on div "Edit Topic Track mentions of keywords in your reviews Name Construction Keyword…" at bounding box center [784, 389] width 1568 height 778
drag, startPoint x: 817, startPoint y: 436, endPoint x: 985, endPoint y: 432, distance: 168.0
click at [985, 432] on input "construction,diggers,equipment,machinery,groundwork,free mug [PERSON_NAME],rest…" at bounding box center [784, 436] width 420 height 28
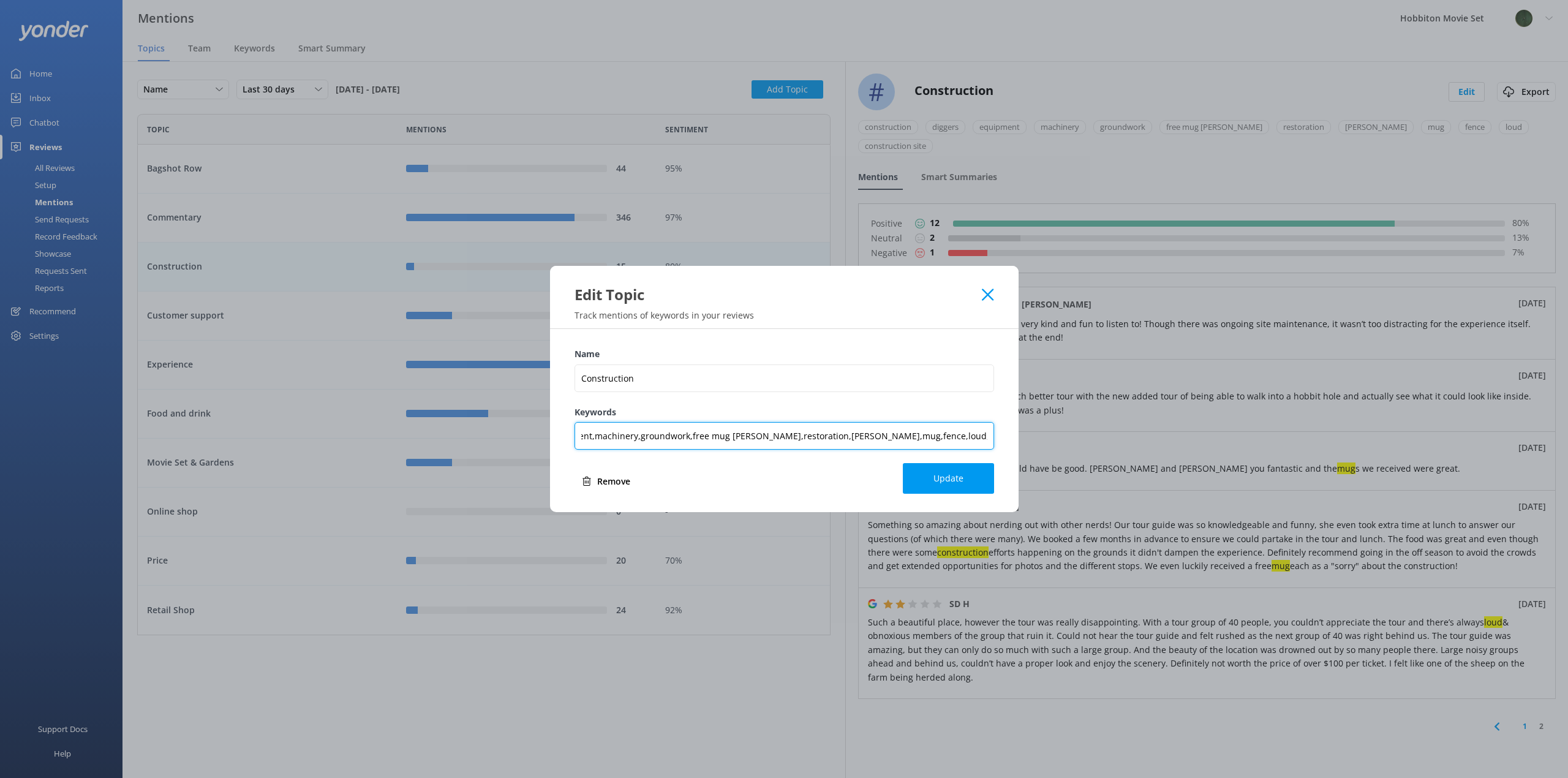
scroll to position [0, 168]
drag, startPoint x: 985, startPoint y: 434, endPoint x: 1045, endPoint y: 434, distance: 60.0
click at [1045, 434] on div "Edit Topic Track mentions of keywords in your reviews Name Construction Keyword…" at bounding box center [784, 389] width 1568 height 778
type input "construction,diggers,equipment,machinery,groundwork,free mug [PERSON_NAME],rest…"
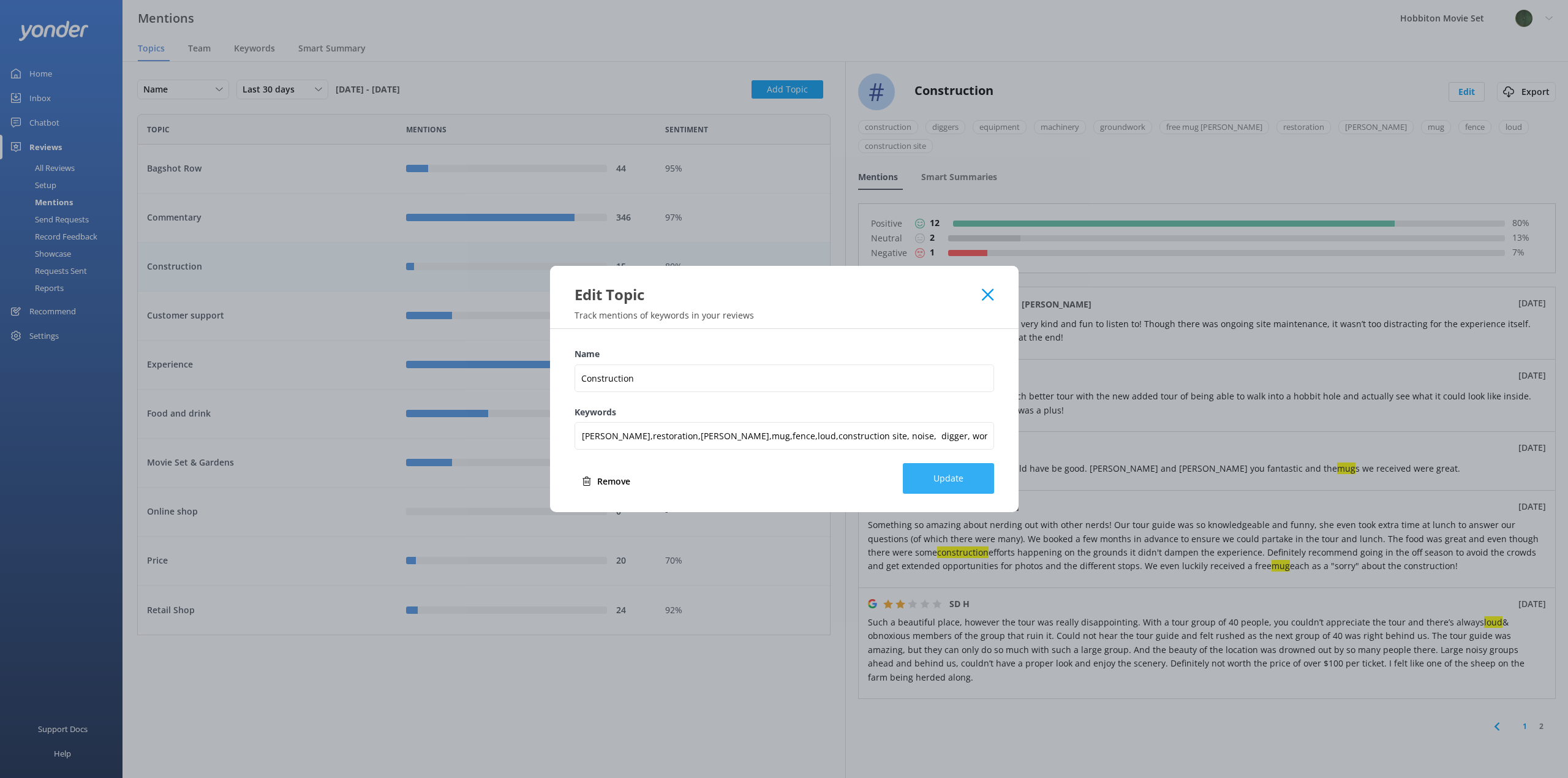
click at [963, 485] on button "Update" at bounding box center [949, 479] width 91 height 30
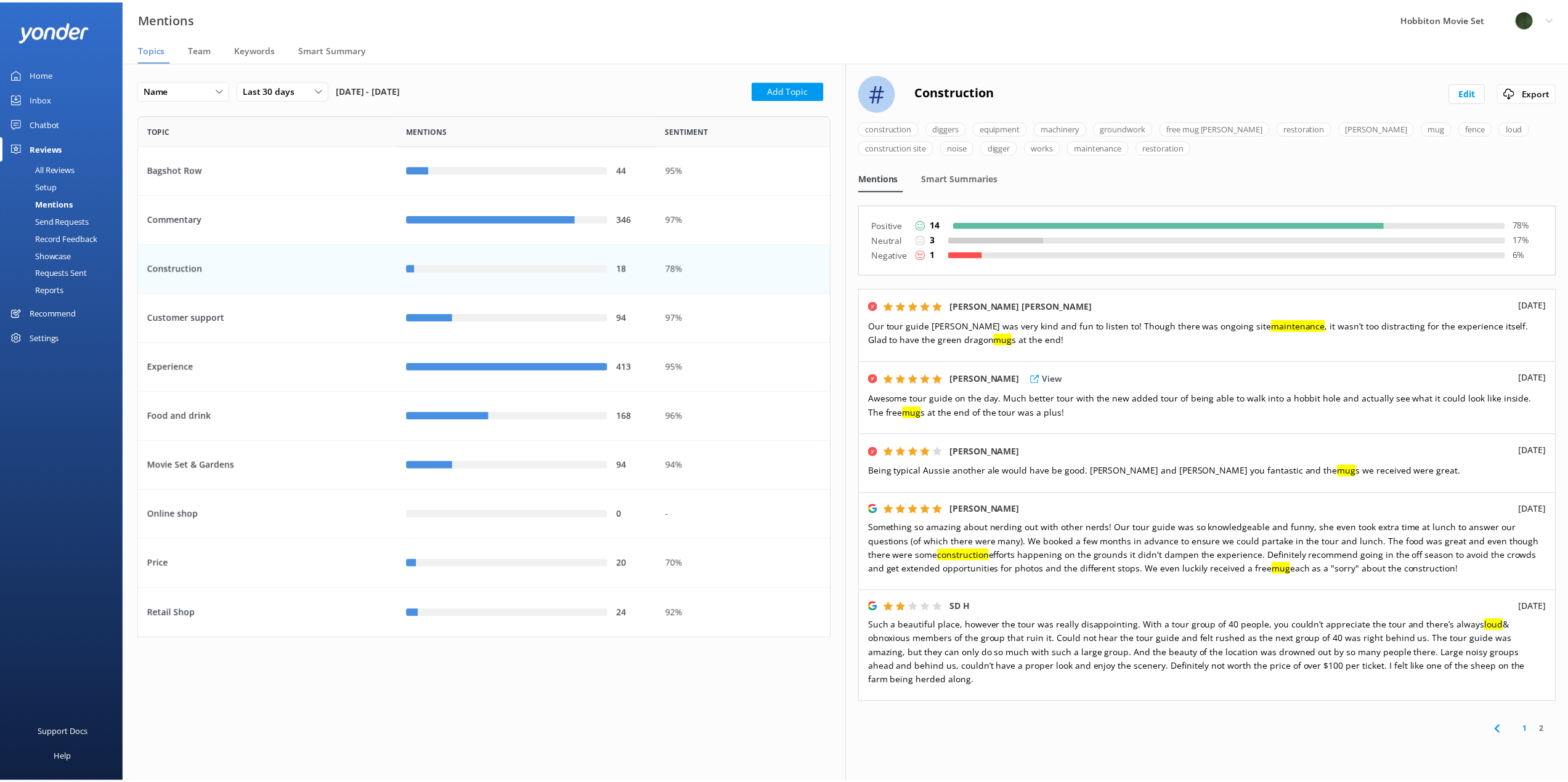
scroll to position [41, 0]
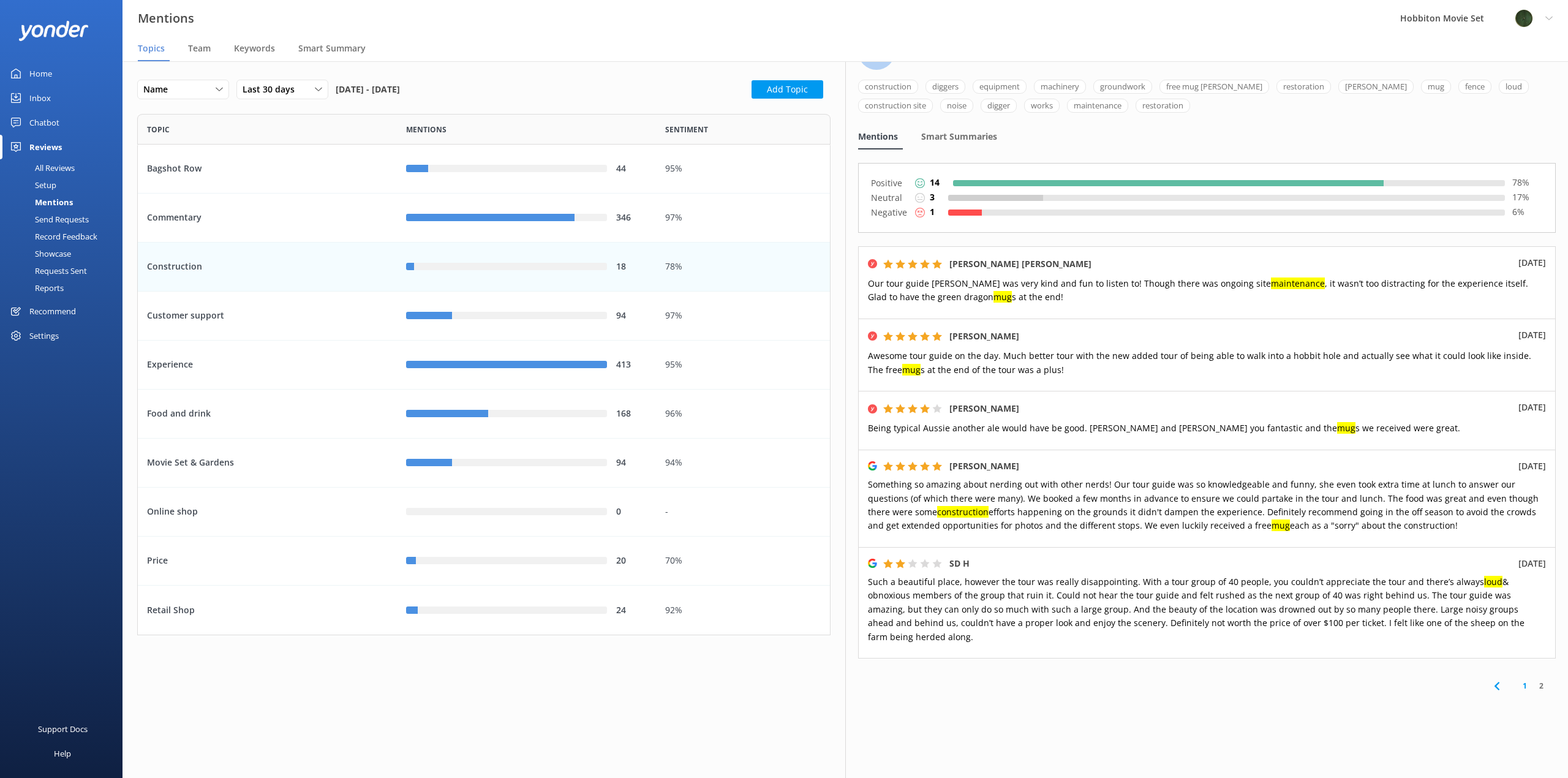
click at [66, 158] on link "Reviews" at bounding box center [61, 147] width 123 height 25
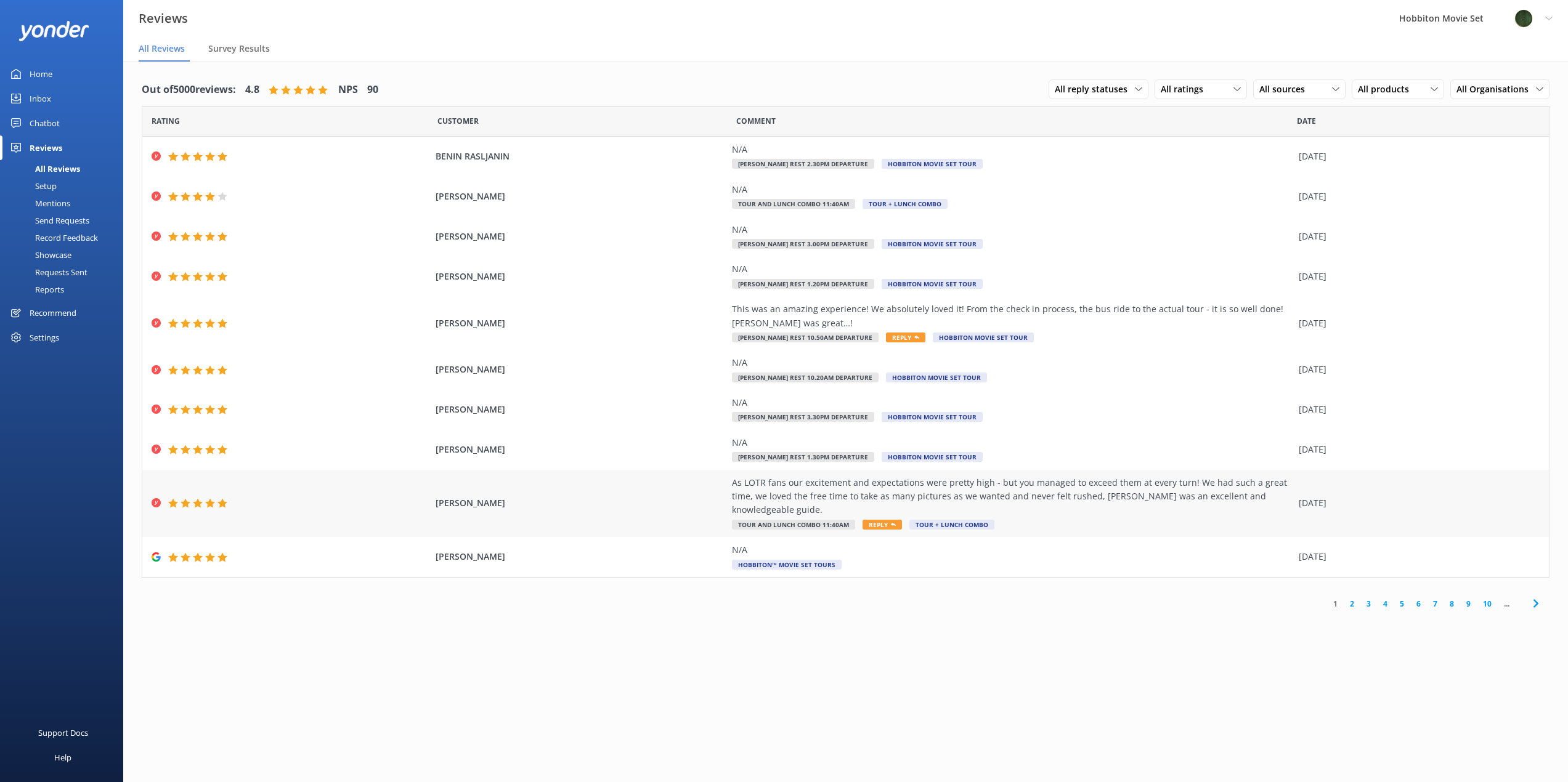
click at [1099, 496] on div "As LOTR fans our excitement and expectations were pretty high - but you managed…" at bounding box center [1012, 496] width 561 height 41
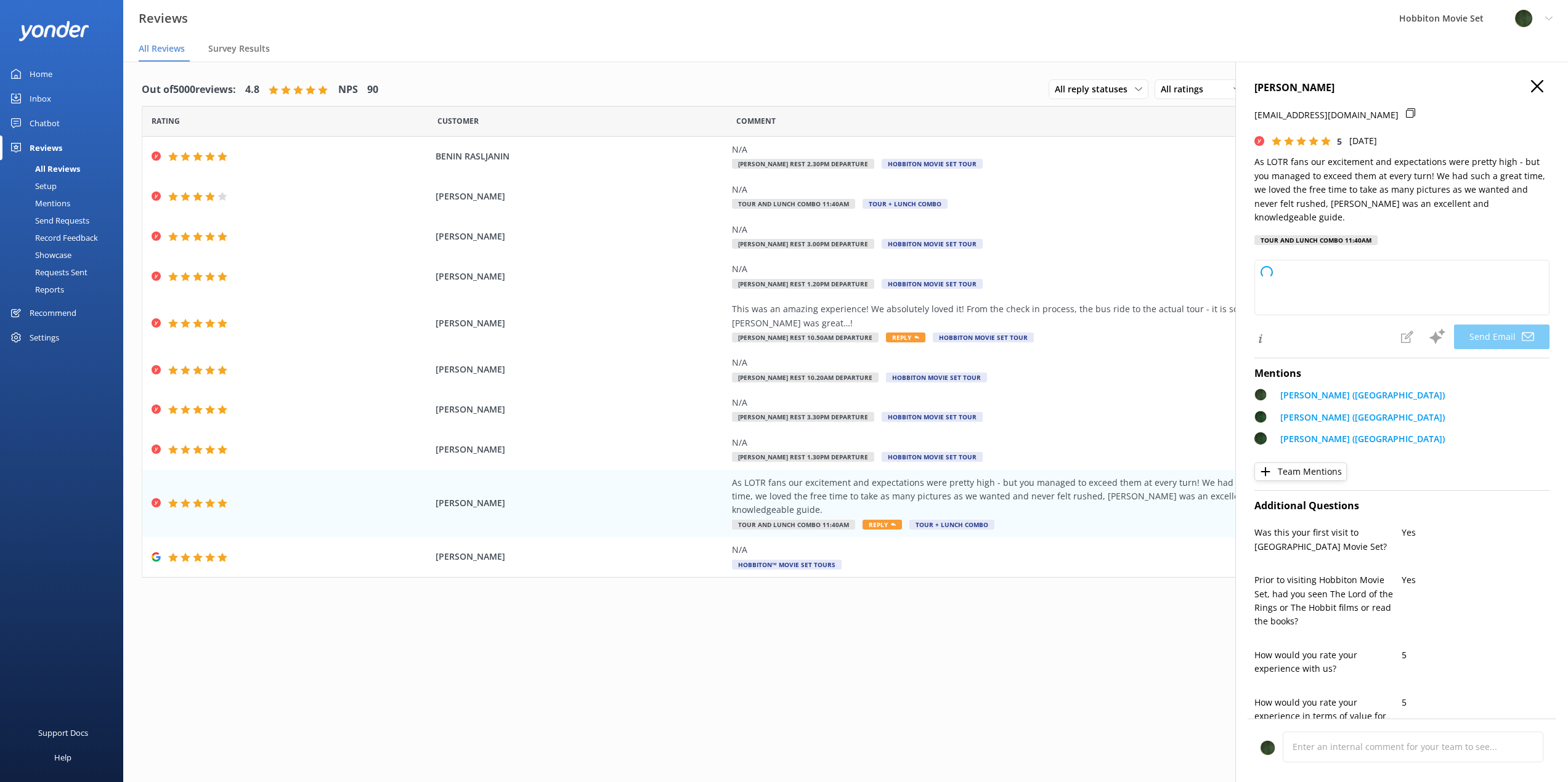
type textarea "Thank you so much, [PERSON_NAME]! We're thrilled to hear we exceeded your expec…"
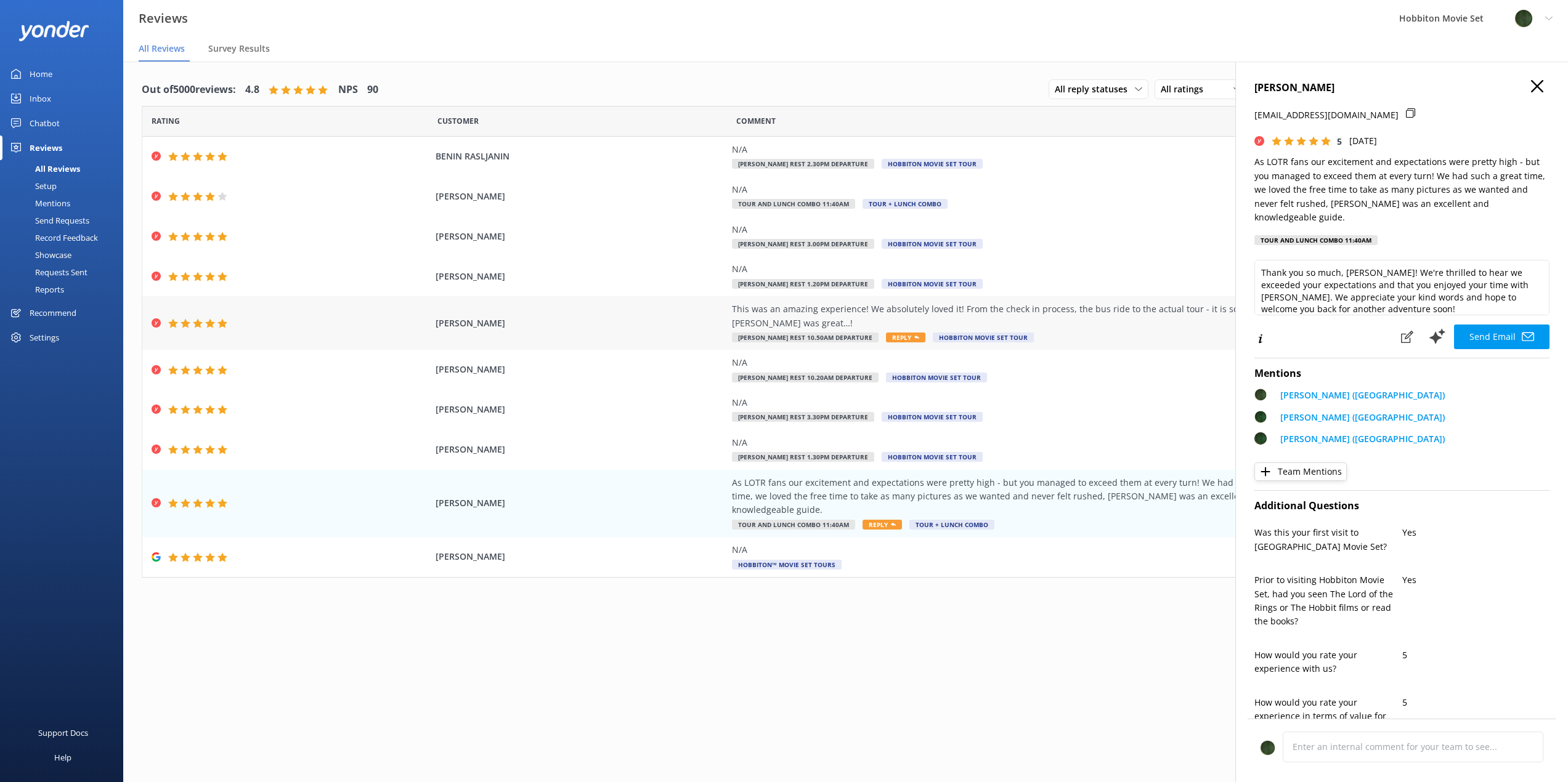
click at [1052, 302] on div "This was an amazing experience! We absolutely loved it! From the check in proce…" at bounding box center [1012, 316] width 561 height 28
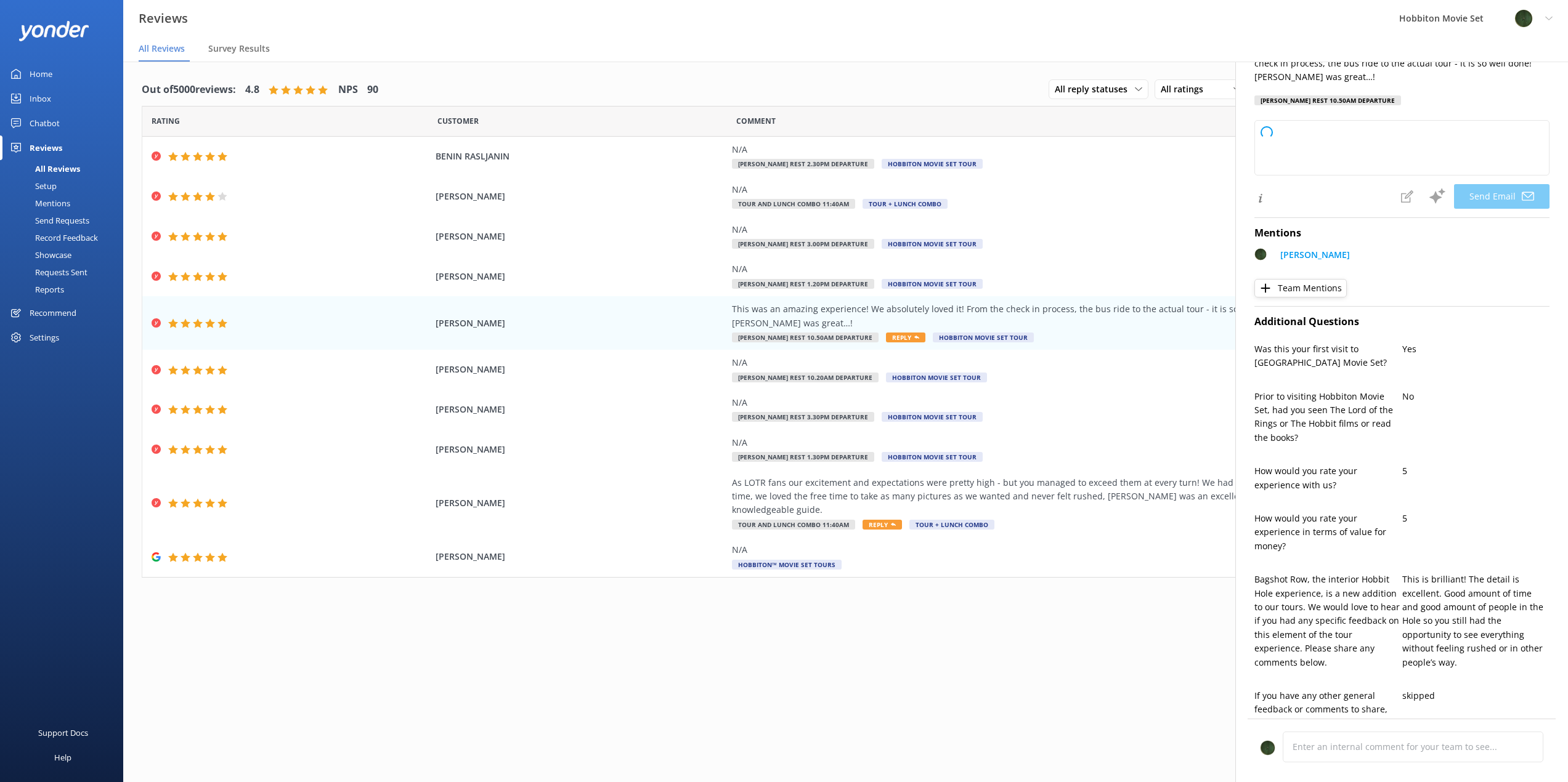
type textarea "Thank you so much, [PERSON_NAME]! We’re thrilled to hear you had such a wonderf…"
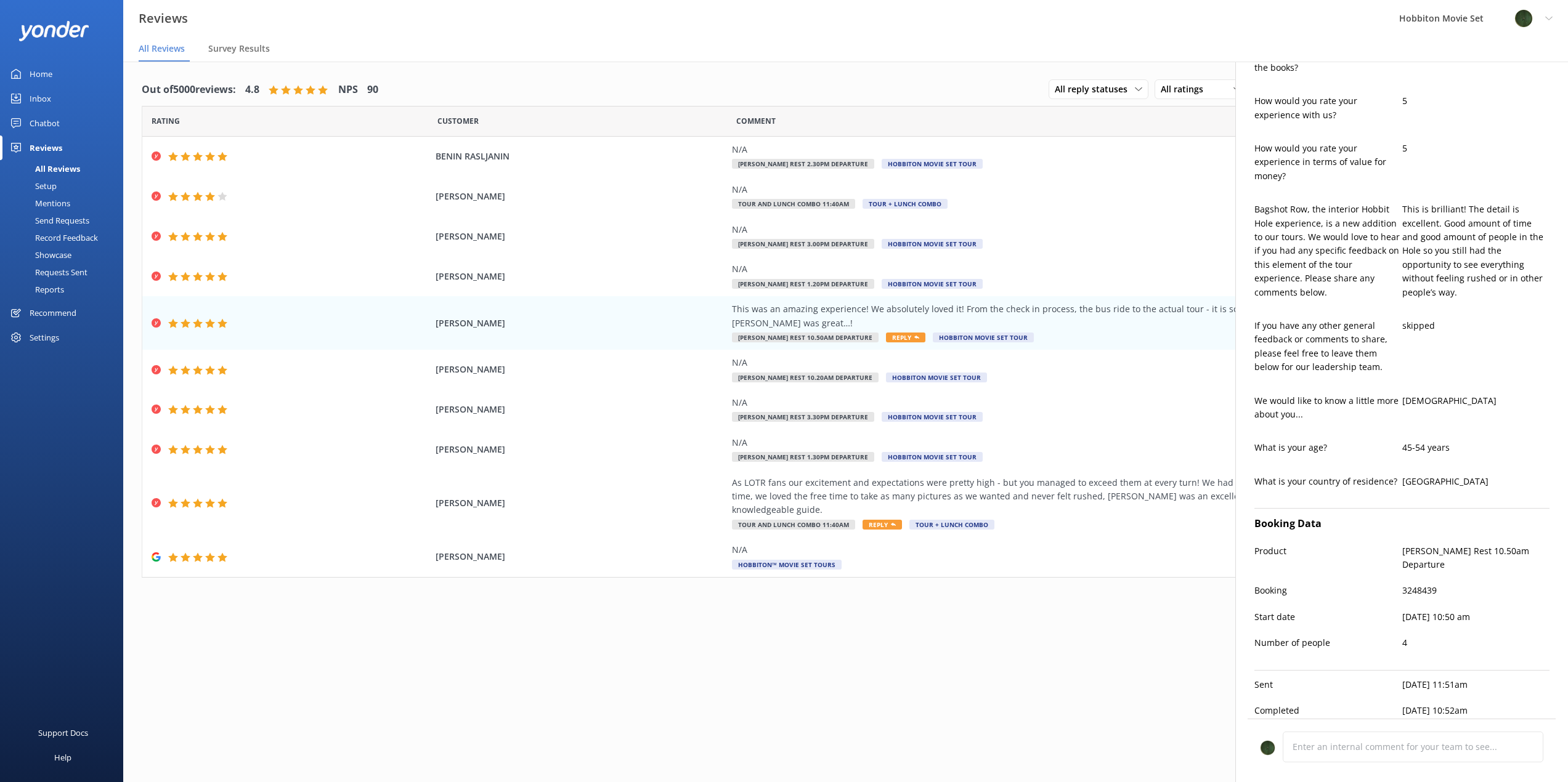
scroll to position [15, 0]
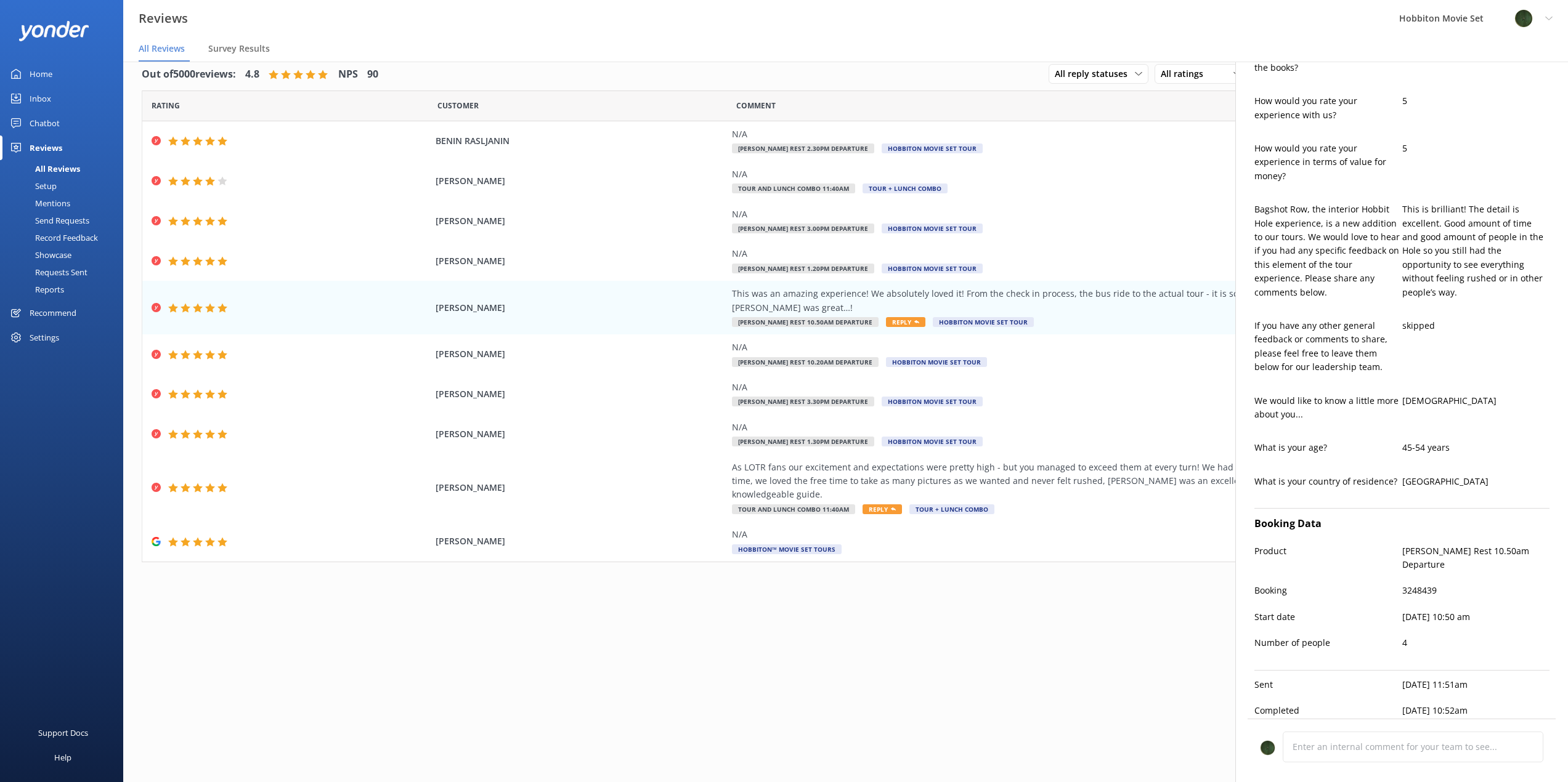
drag, startPoint x: 1204, startPoint y: 710, endPoint x: 1152, endPoint y: 728, distance: 55.0
click at [1207, 708] on div "Out of 5000 reviews: 4.8 NPS 90 All reply statuses All reply statuses Needs a r…" at bounding box center [846, 419] width 1445 height 745
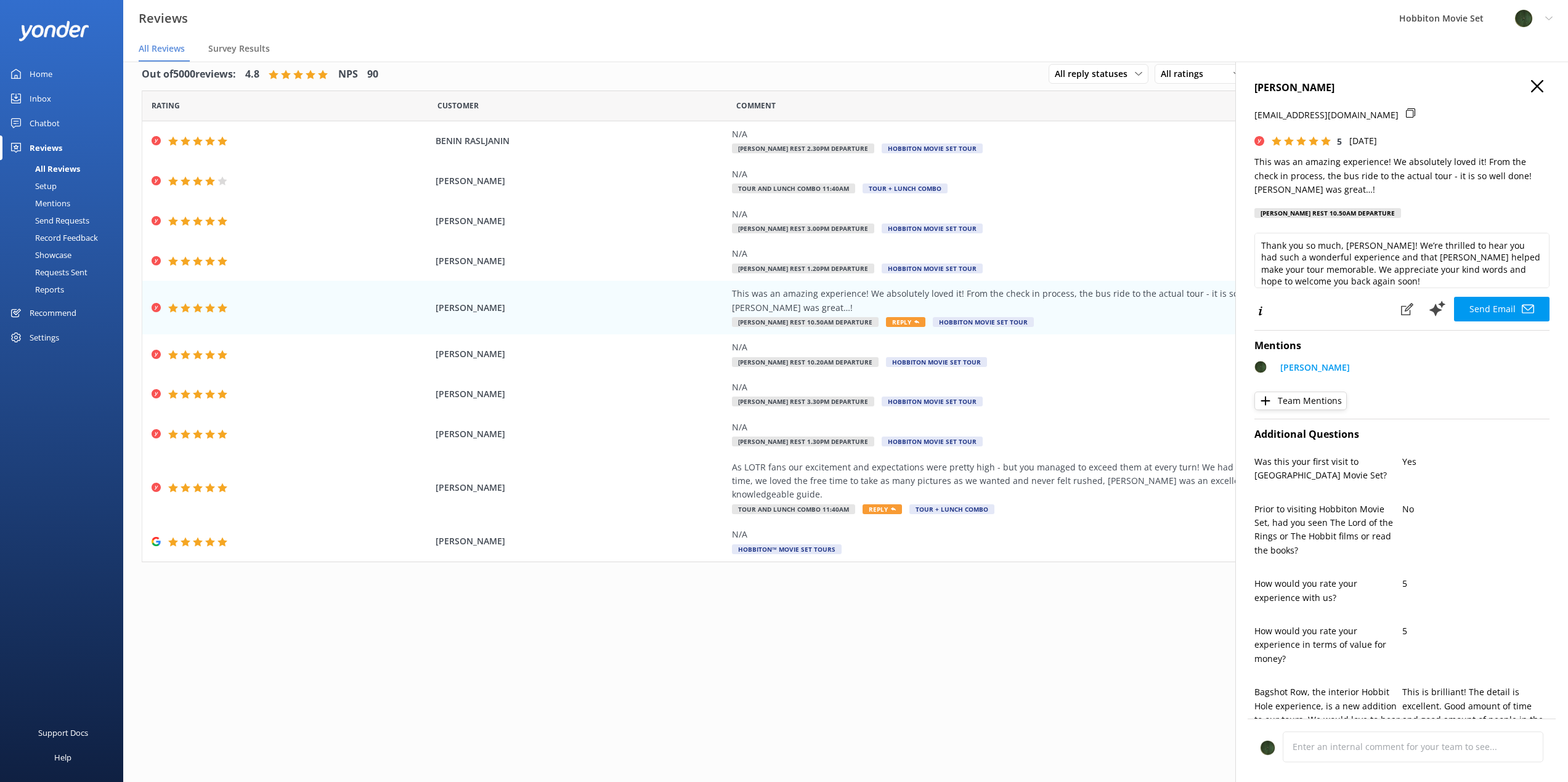
click at [1531, 83] on icon "button" at bounding box center [1537, 86] width 12 height 12
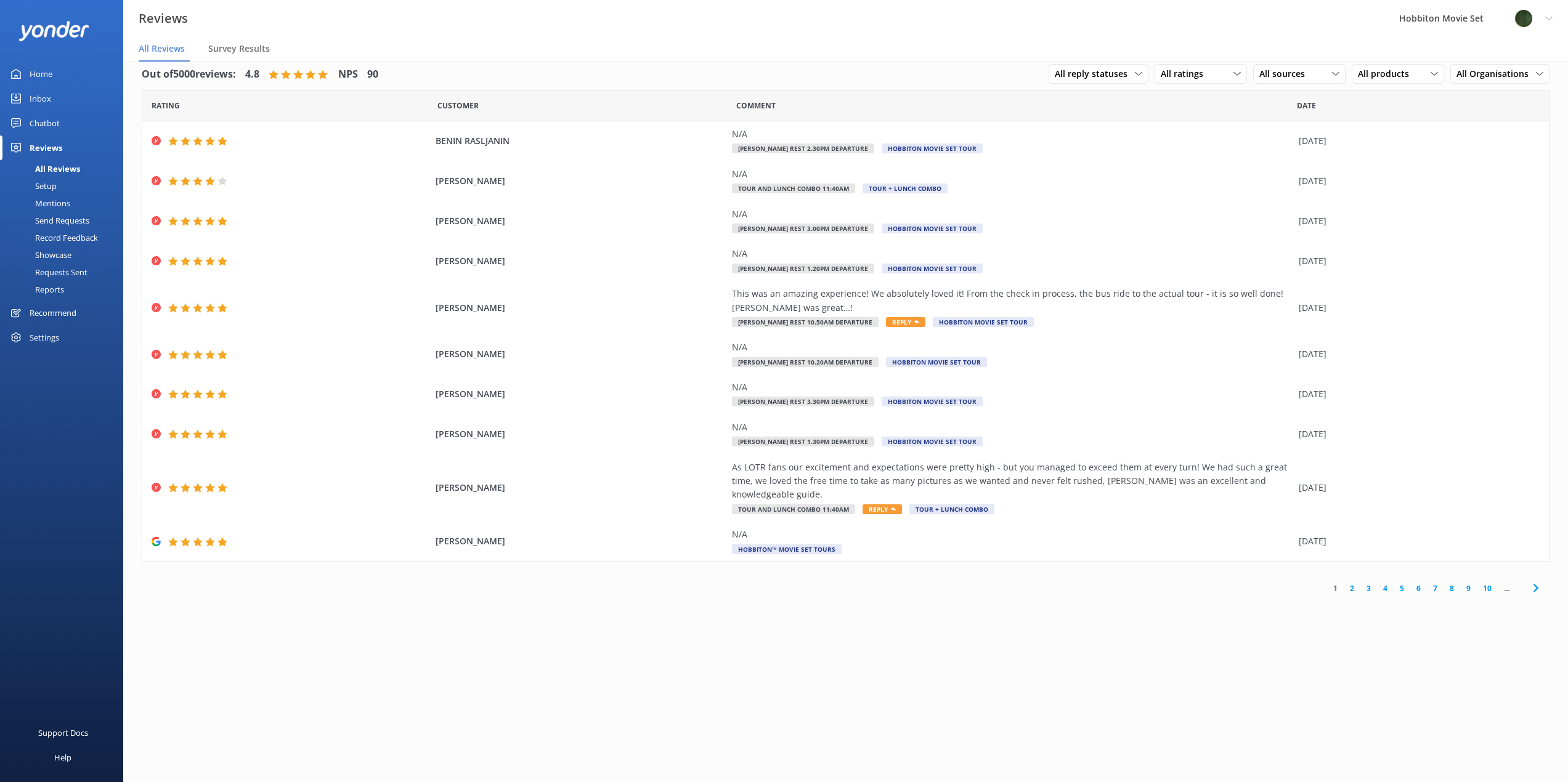
click at [50, 183] on div "Setup" at bounding box center [32, 186] width 49 height 17
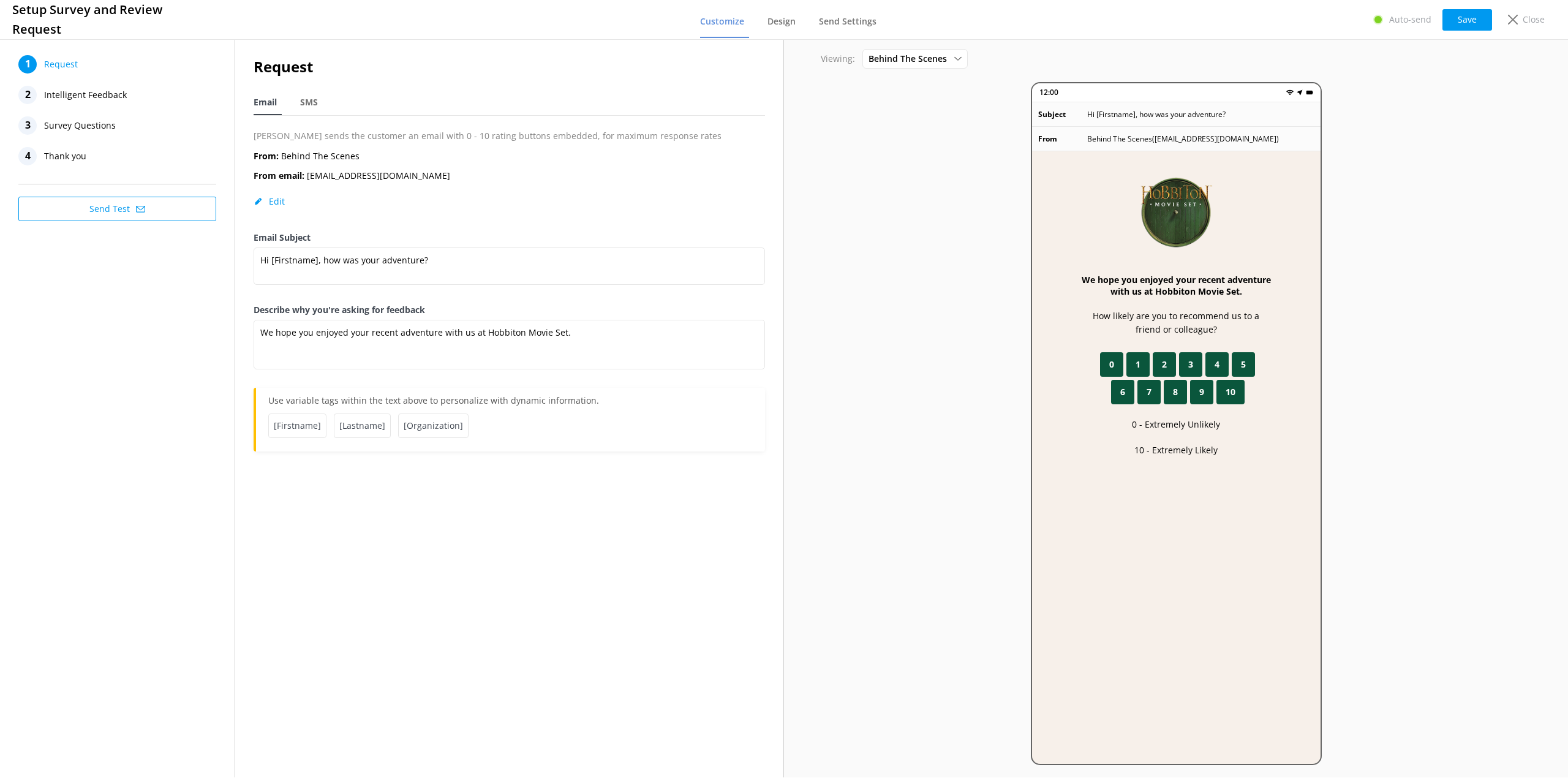
click at [79, 129] on span "Survey Questions" at bounding box center [80, 125] width 72 height 18
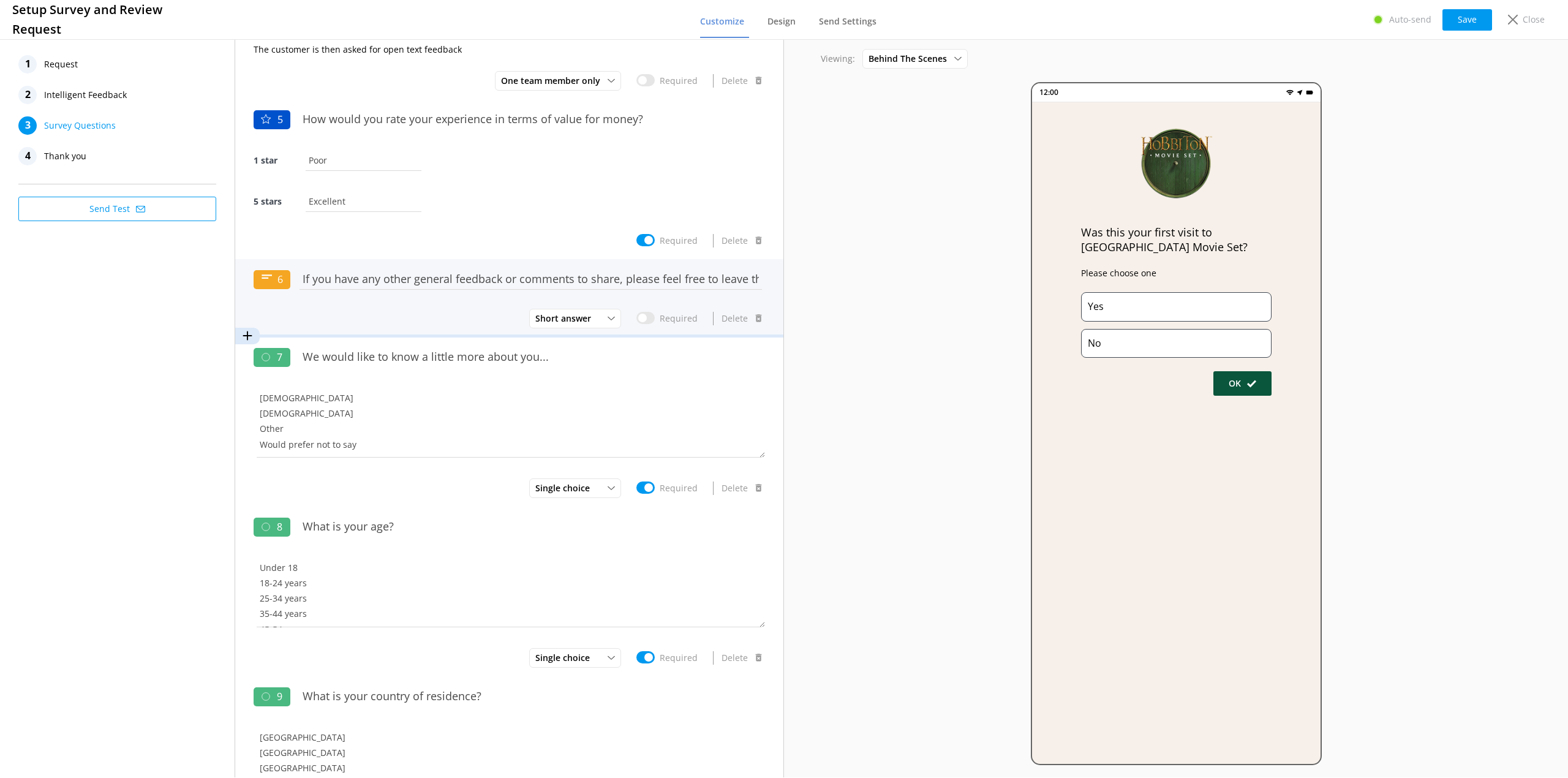
scroll to position [1, 0]
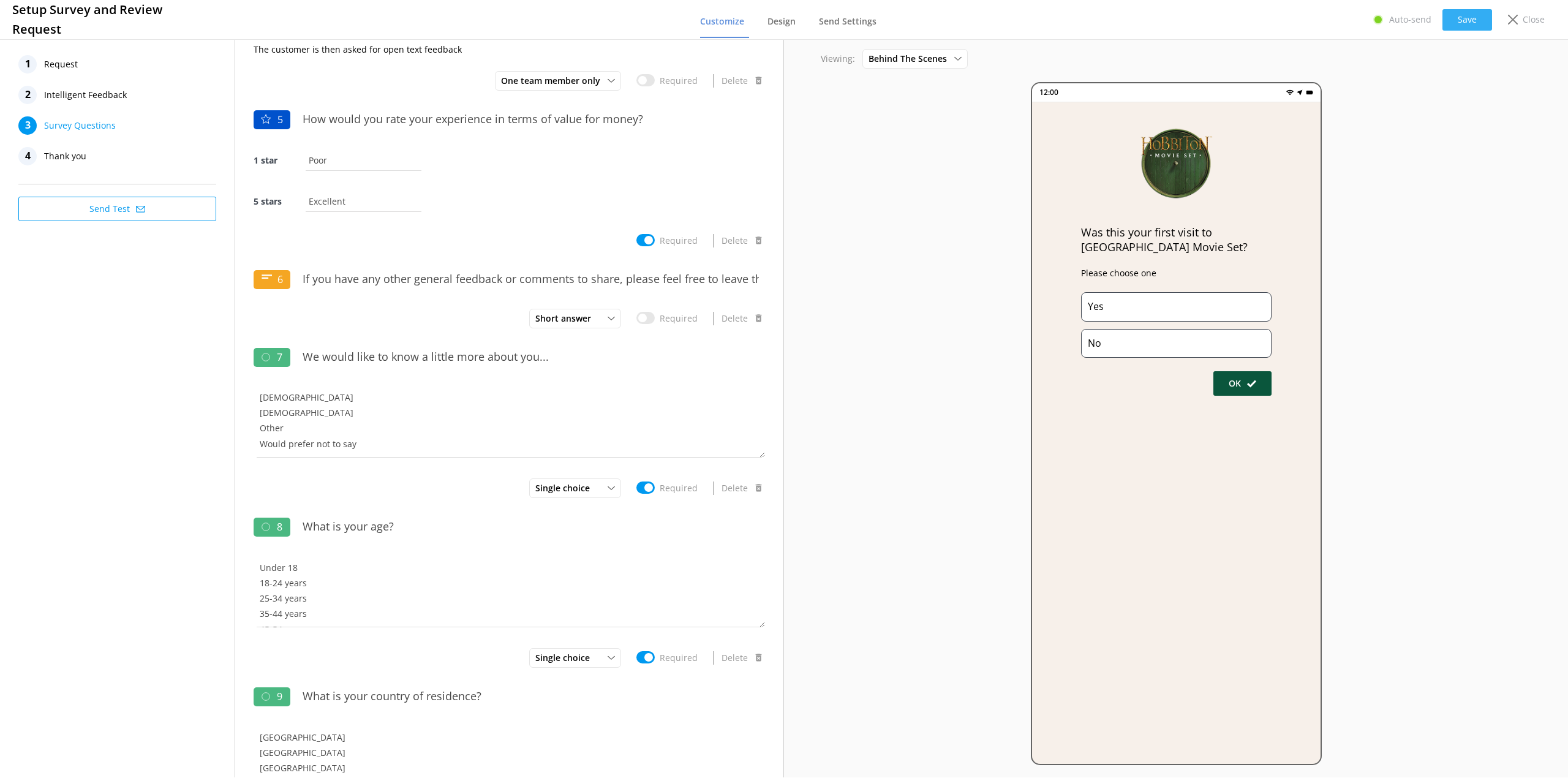
click at [1473, 19] on button "Save" at bounding box center [1467, 20] width 49 height 22
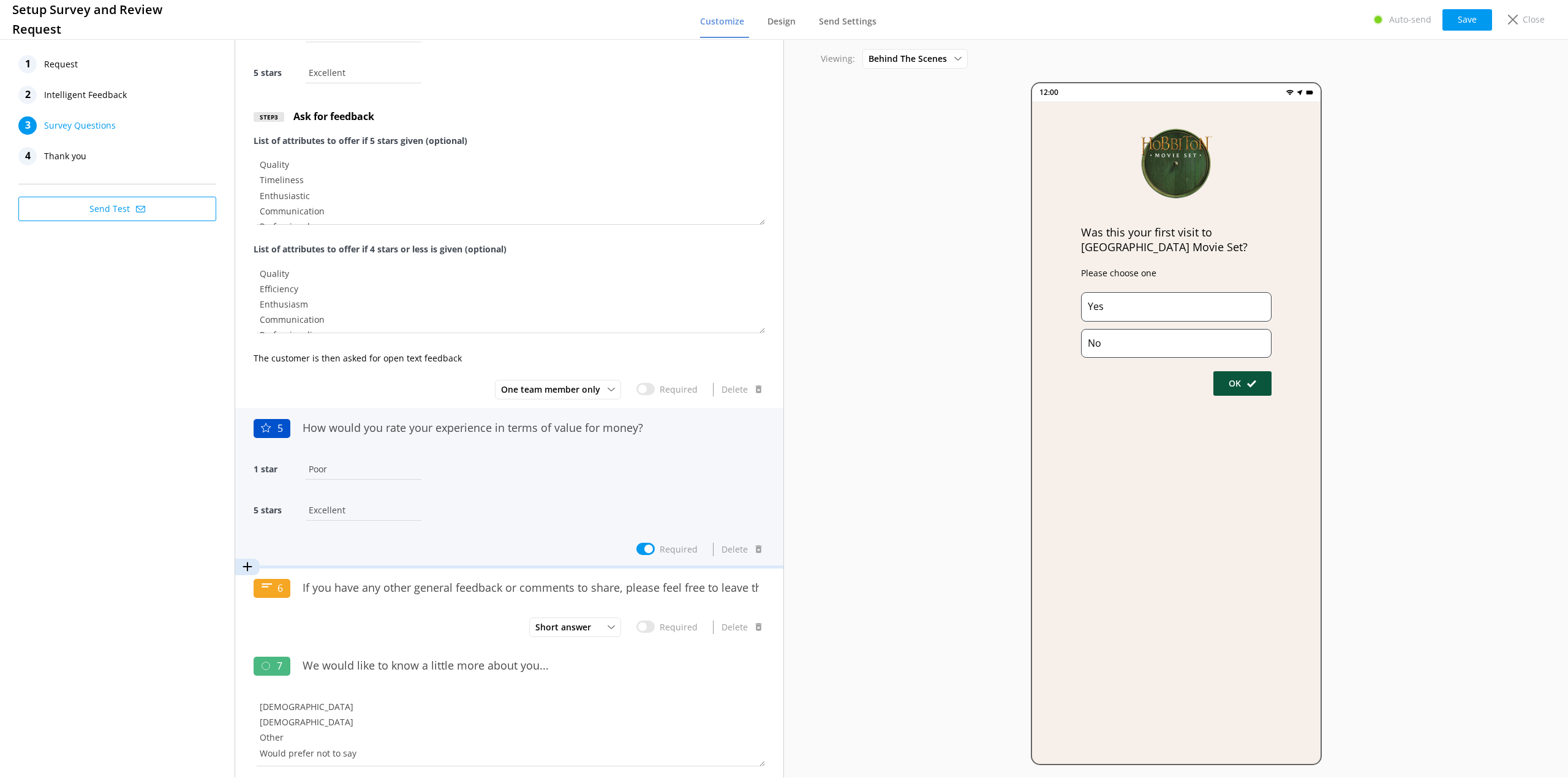
scroll to position [831, 0]
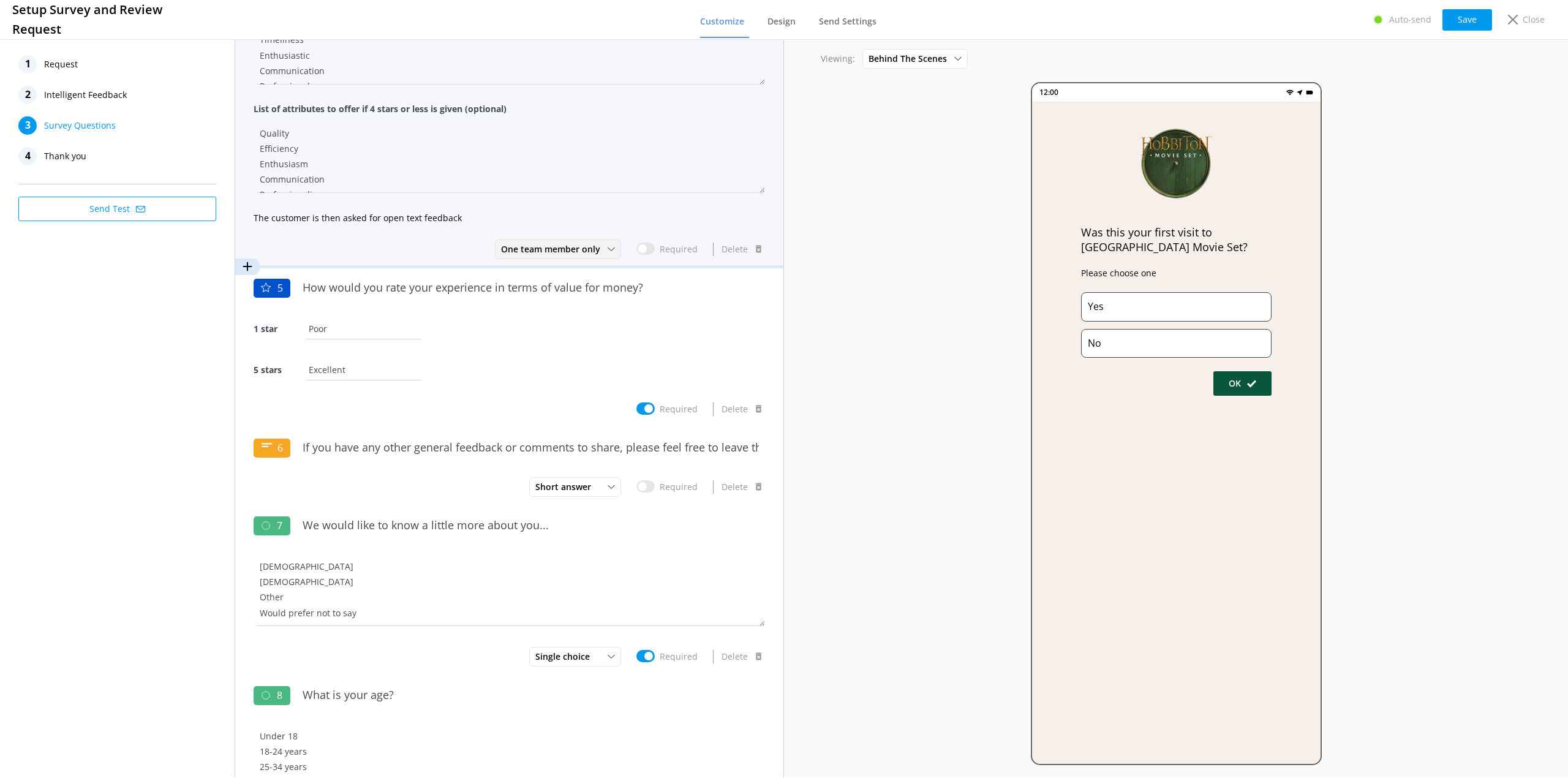
click at [590, 248] on span "One team member only" at bounding box center [554, 249] width 106 height 13
click at [607, 249] on use at bounding box center [611, 249] width 7 height 4
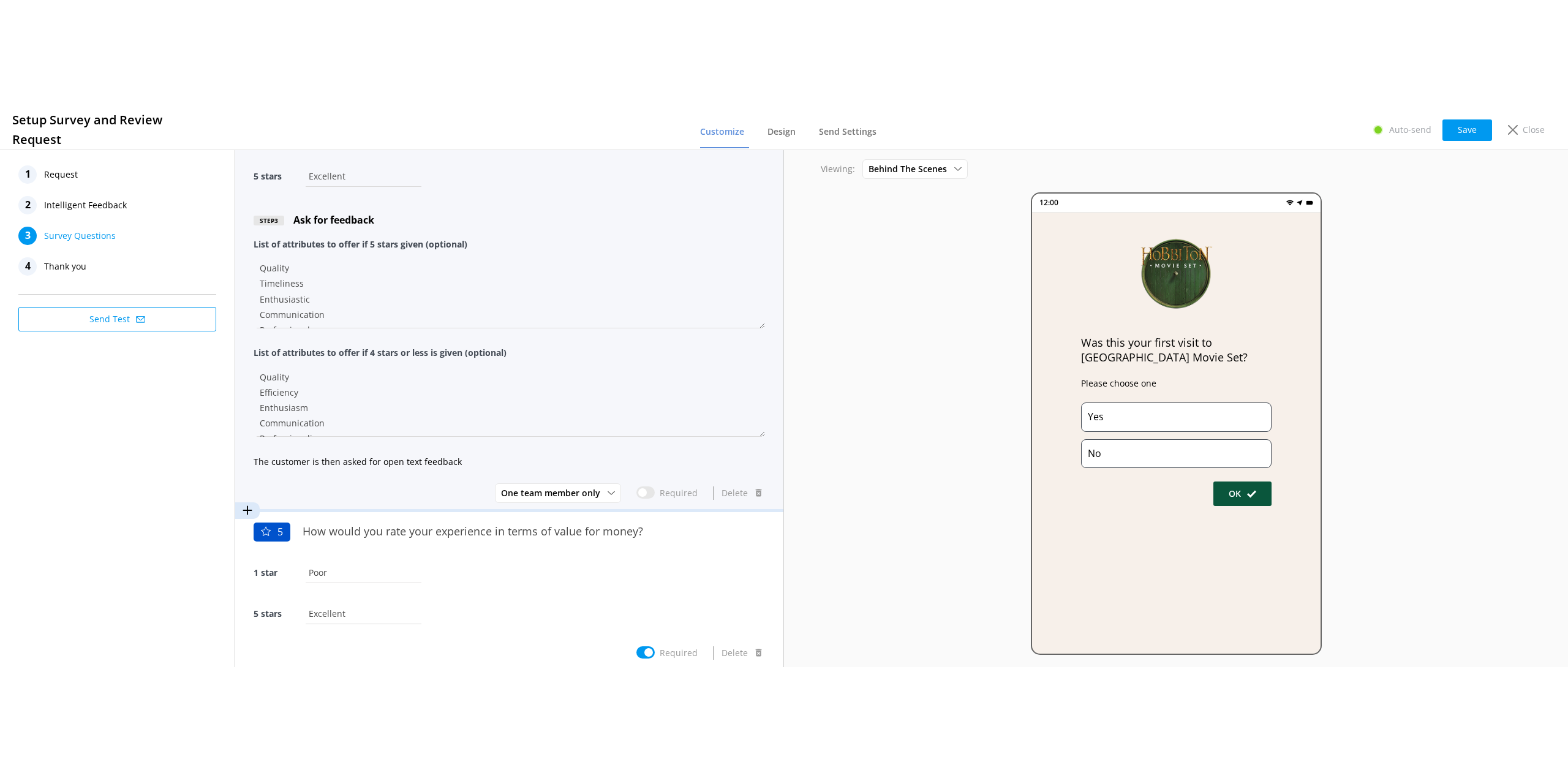
scroll to position [696, 0]
